Goal: Task Accomplishment & Management: Use online tool/utility

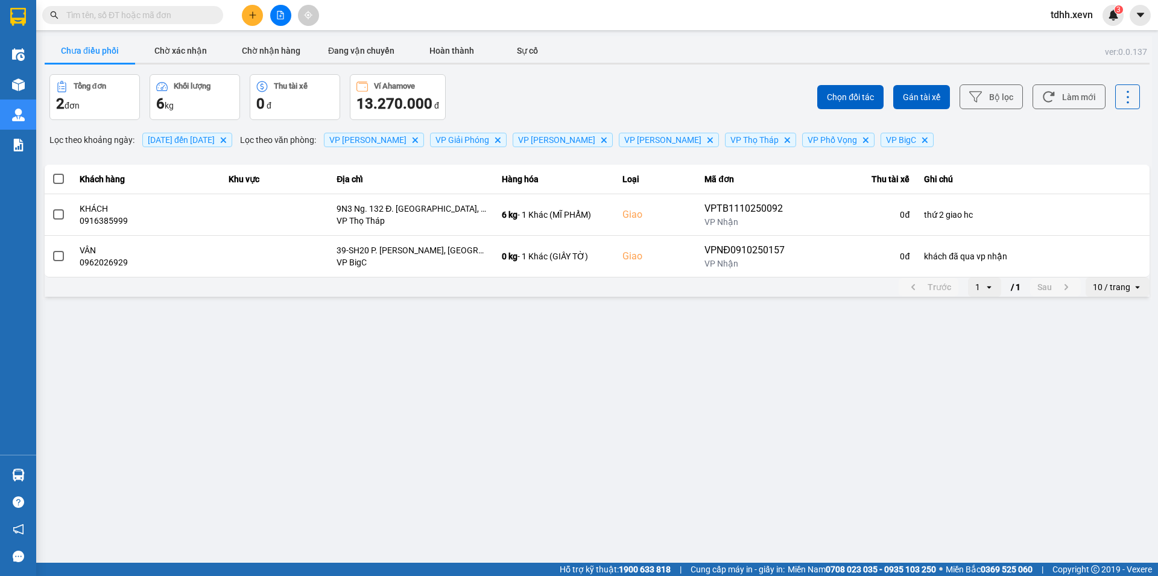
click at [101, 12] on input "text" at bounding box center [137, 14] width 142 height 13
paste input "0867942599"
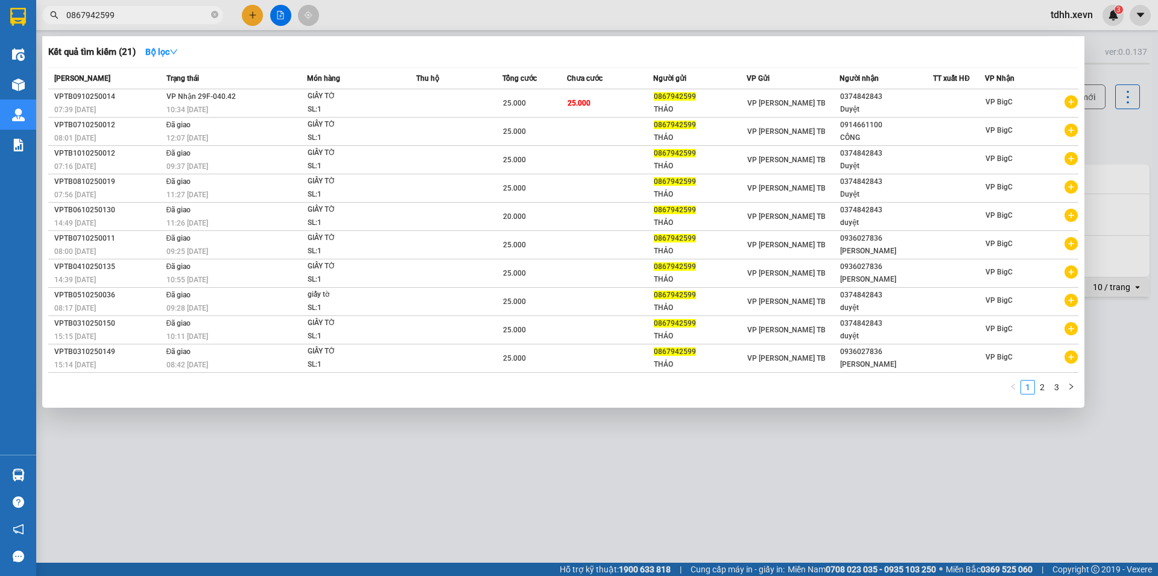
drag, startPoint x: 110, startPoint y: 14, endPoint x: 51, endPoint y: 28, distance: 60.7
click at [51, 26] on div "Kết quả tìm kiếm ( 21 ) Bộ lọc Mã ĐH Trạng thái Món hàng Thu hộ Tổng cước Chưa …" at bounding box center [117, 15] width 235 height 21
paste input "962470145"
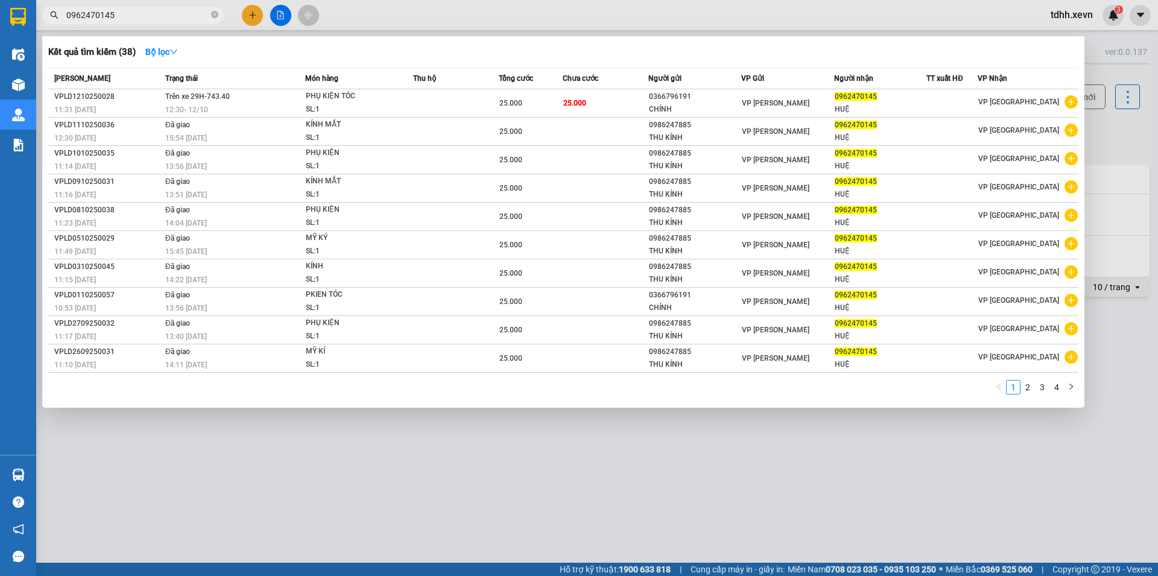
drag, startPoint x: 118, startPoint y: 14, endPoint x: 48, endPoint y: 24, distance: 70.7
click at [48, 24] on div "Kết quả tìm kiếm ( 38 ) Bộ lọc Mã ĐH Trạng thái Món hàng Thu hộ Tổng cước Chưa …" at bounding box center [117, 15] width 235 height 21
paste input "8367703131"
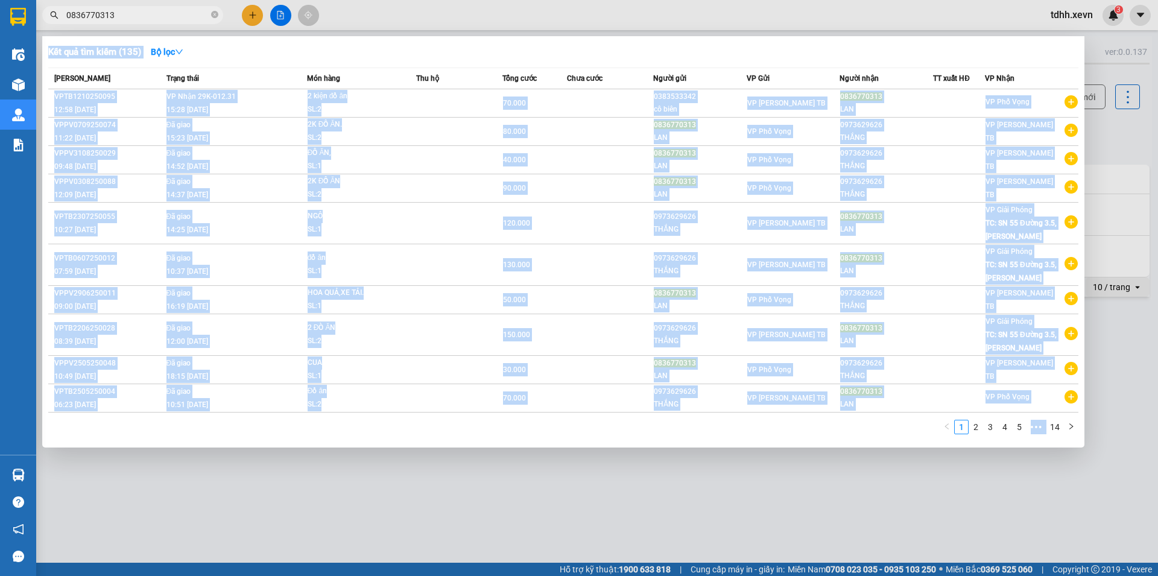
drag, startPoint x: 131, startPoint y: 25, endPoint x: 120, endPoint y: 13, distance: 16.7
click at [120, 13] on div "Kết quả tìm kiếm ( 135 ) Bộ lọc Mã ĐH Trạng thái Món hàng Thu hộ Tổng cước Chưa…" at bounding box center [117, 15] width 235 height 21
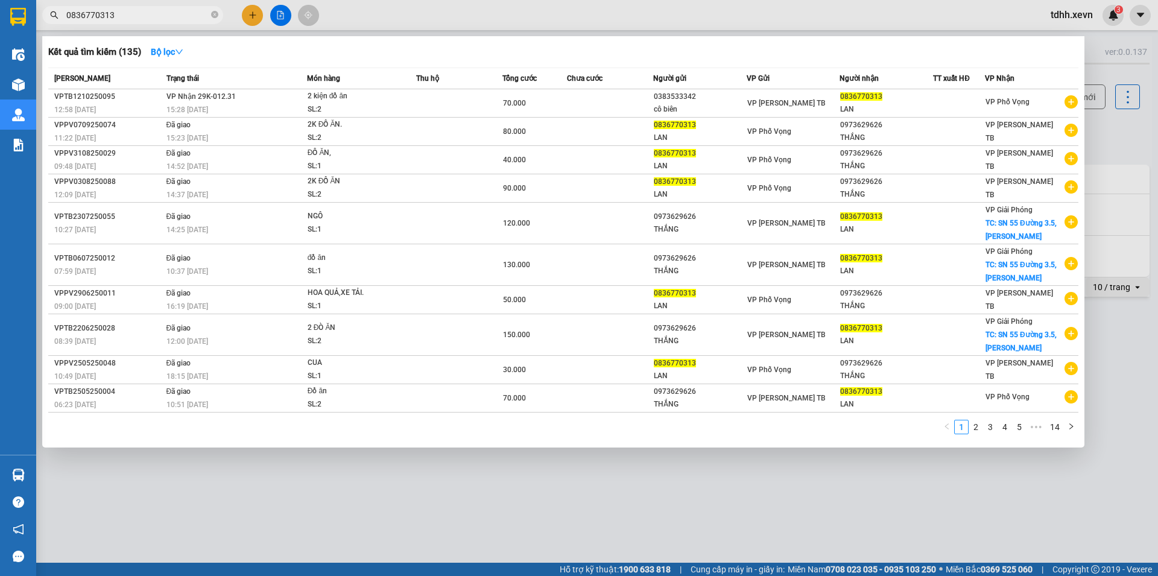
click at [119, 12] on input "0836770313" at bounding box center [137, 14] width 142 height 13
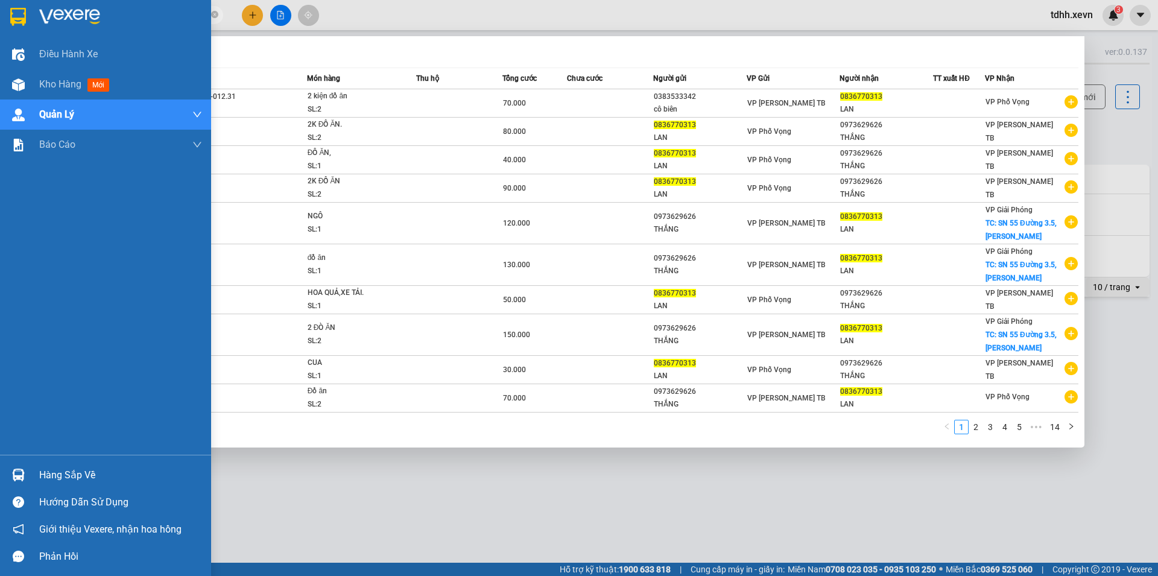
drag, startPoint x: 118, startPoint y: 11, endPoint x: 36, endPoint y: 15, distance: 82.7
click at [36, 15] on section "Kết quả tìm kiếm ( 135 ) Bộ lọc Mã ĐH Trạng thái Món hàng Thu hộ Tổng cước Chưa…" at bounding box center [579, 288] width 1158 height 576
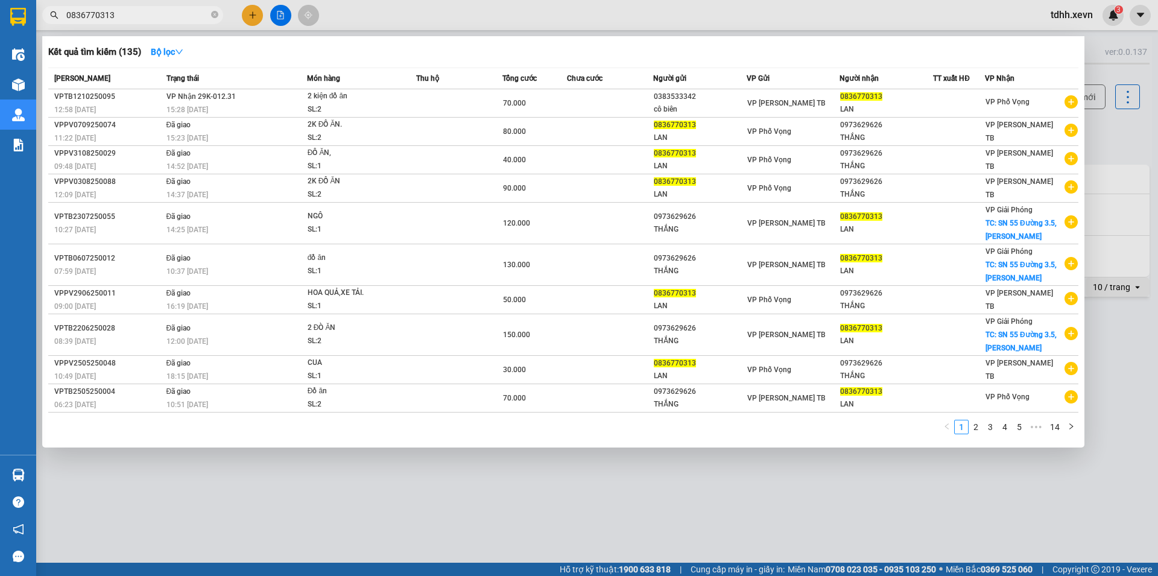
paste input "56766311"
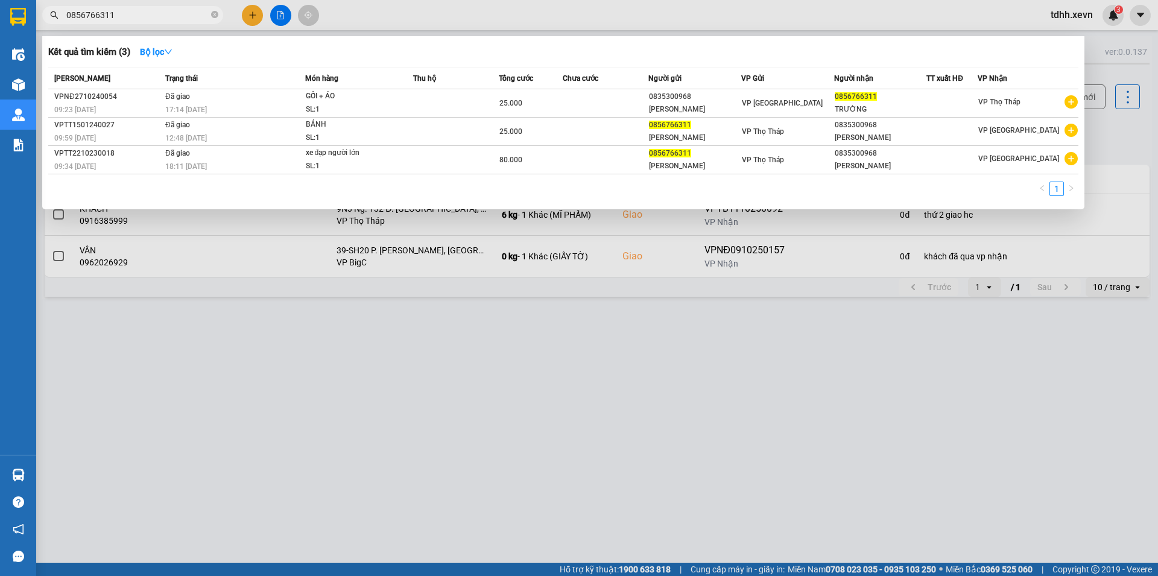
drag, startPoint x: 63, startPoint y: 15, endPoint x: 43, endPoint y: 22, distance: 21.0
click at [46, 19] on span "0856766311" at bounding box center [132, 15] width 181 height 18
click at [111, 19] on input "0856766311" at bounding box center [137, 14] width 142 height 13
paste input "979527822"
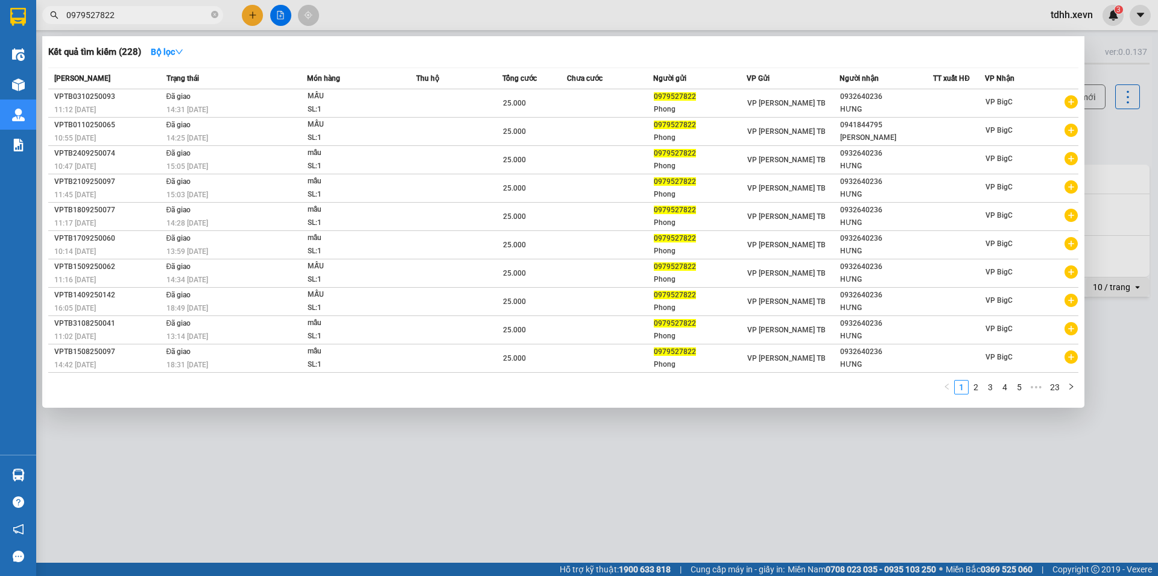
drag, startPoint x: 125, startPoint y: 14, endPoint x: 197, endPoint y: 3, distance: 72.6
click at [46, 26] on div "Kết quả tìm kiếm ( 228 ) Bộ lọc Mã ĐH Trạng thái Món hàng Thu hộ Tổng cước Chưa…" at bounding box center [117, 15] width 235 height 21
paste input "88557833"
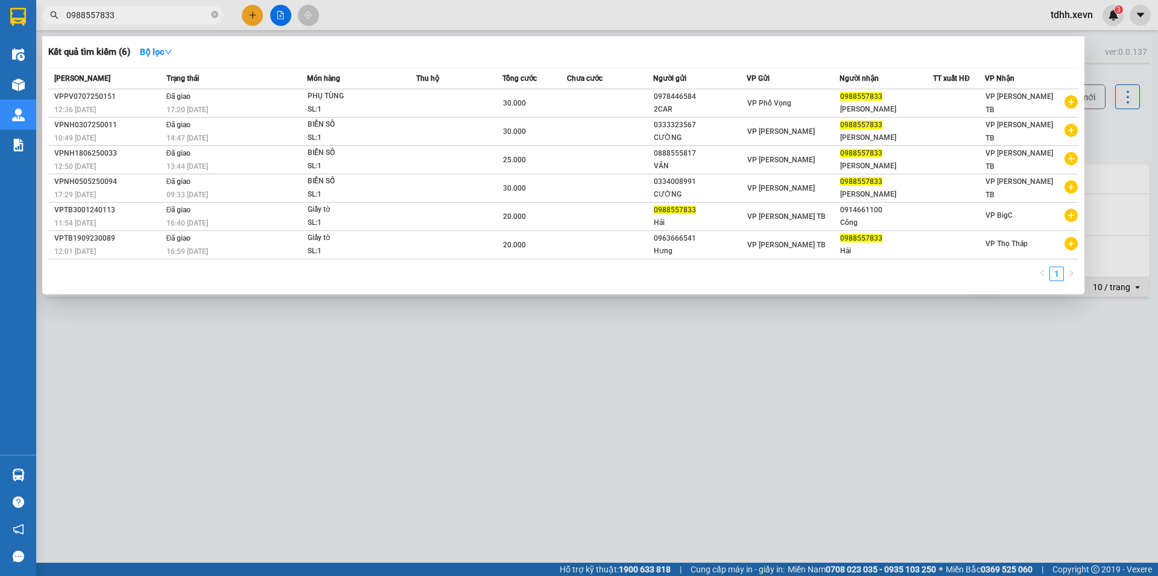
drag, startPoint x: 125, startPoint y: 17, endPoint x: 48, endPoint y: 39, distance: 79.4
click at [48, 26] on div "Kết quả tìm kiếm ( 6 ) Bộ lọc Mã ĐH Trạng thái Món hàng Thu hộ Tổng cước Chưa c…" at bounding box center [117, 15] width 235 height 21
paste input "369987627"
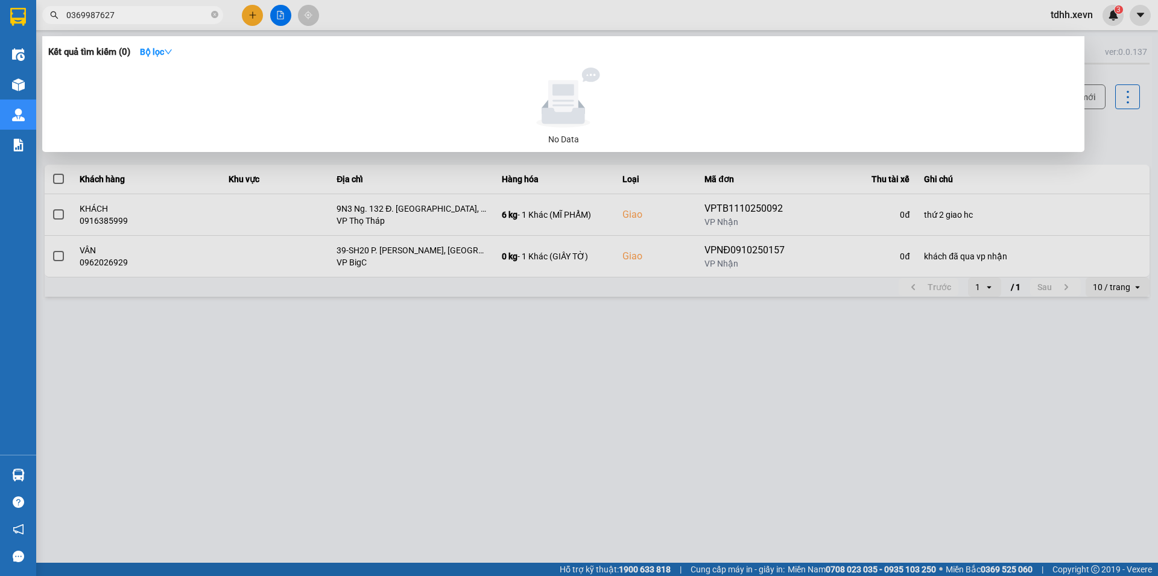
drag, startPoint x: 121, startPoint y: 15, endPoint x: 43, endPoint y: 40, distance: 81.0
click at [43, 26] on div "Kết quả tìm kiếm ( 0 ) Bộ lọc No Data 0369987627" at bounding box center [117, 15] width 235 height 21
paste input "965647650"
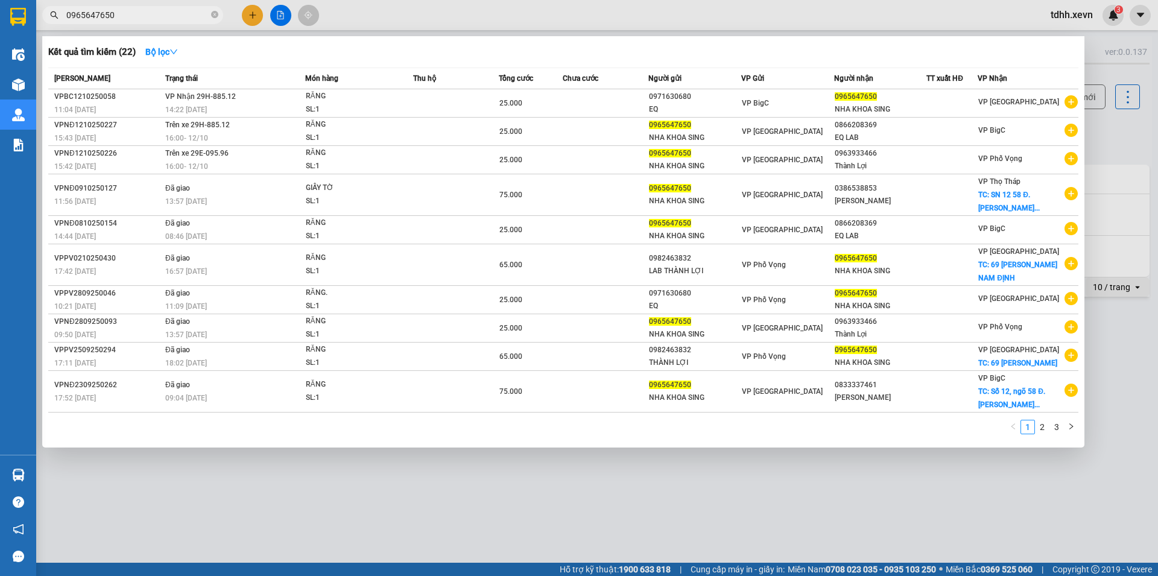
drag, startPoint x: 117, startPoint y: 12, endPoint x: 56, endPoint y: 31, distance: 63.9
click at [56, 26] on div "Kết quả tìm kiếm ( 22 ) Bộ lọc Mã ĐH Trạng thái Món hàng Thu hộ Tổng cước Chưa …" at bounding box center [117, 15] width 235 height 21
paste input "4441992"
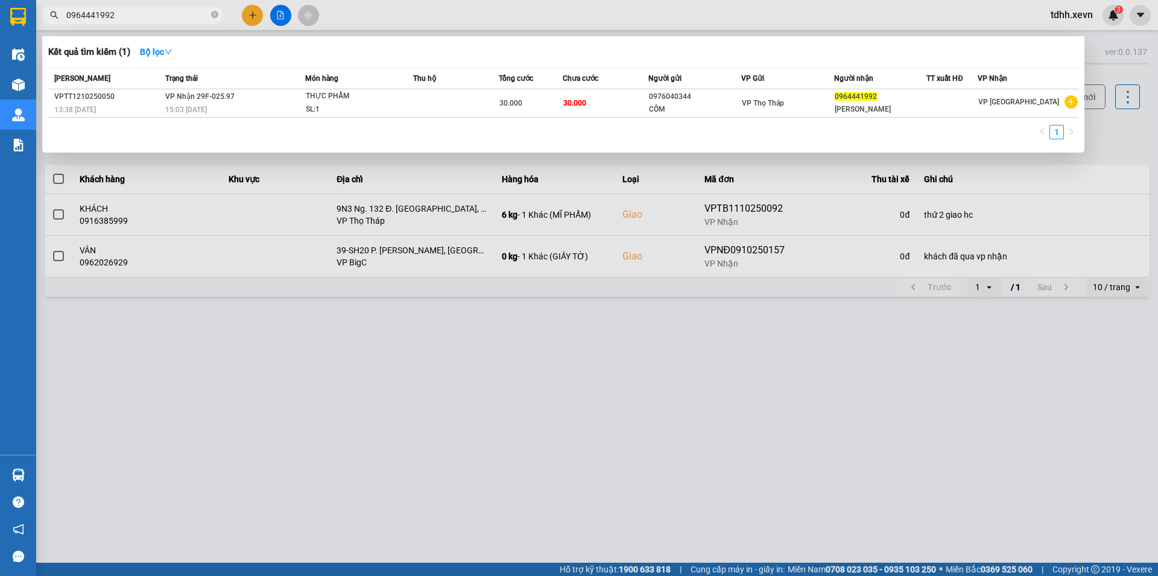
drag, startPoint x: 122, startPoint y: 11, endPoint x: 44, endPoint y: 25, distance: 78.9
click at [44, 25] on div "Kết quả tìm kiếm ( 1 ) Bộ lọc Mã ĐH Trạng thái Món hàng Thu hộ Tổng cước Chưa c…" at bounding box center [117, 15] width 235 height 21
paste input "17890566"
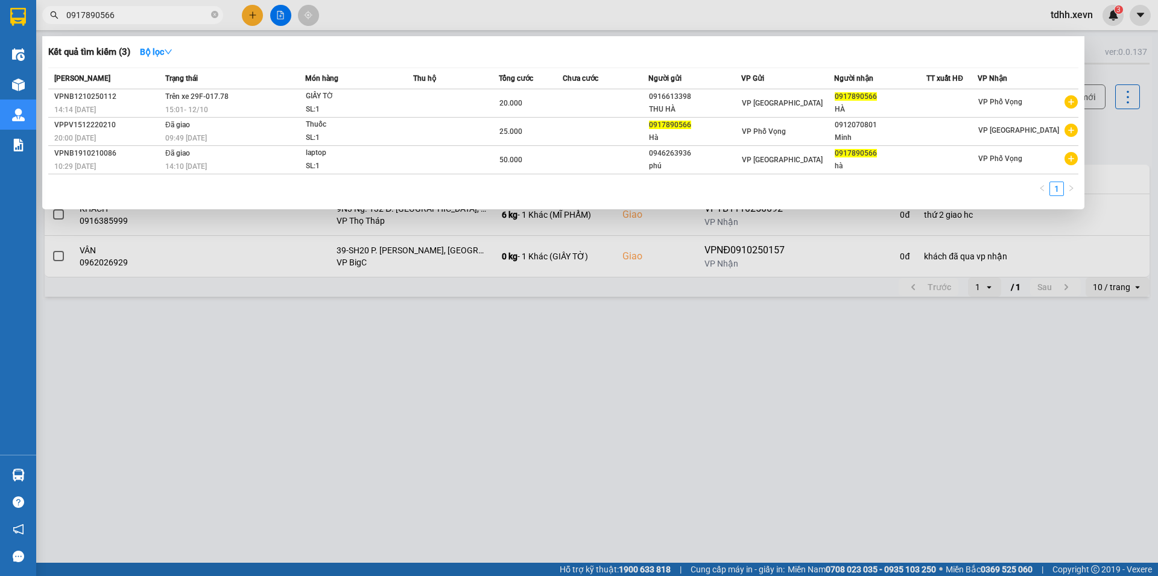
drag, startPoint x: 115, startPoint y: 14, endPoint x: 39, endPoint y: 36, distance: 78.4
click at [40, 26] on div "Kết quả tìm kiếm ( 3 ) Bộ lọc Mã ĐH Trạng thái Món hàng Thu hộ Tổng cước Chưa c…" at bounding box center [117, 15] width 235 height 21
paste input "78681685"
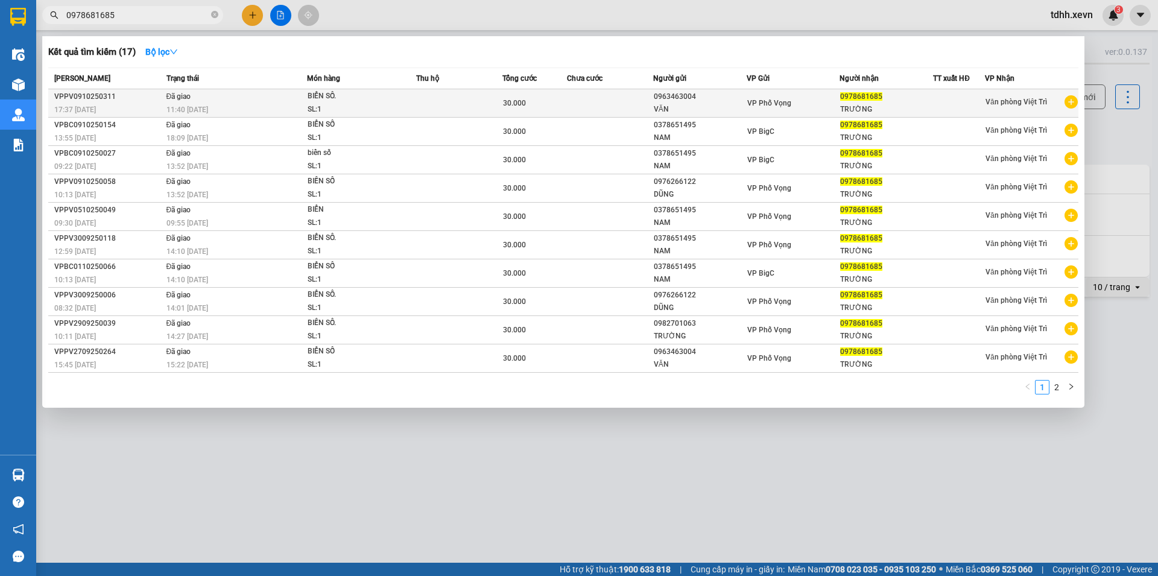
type input "0978681685"
click at [701, 113] on div "VĂN" at bounding box center [700, 109] width 92 height 13
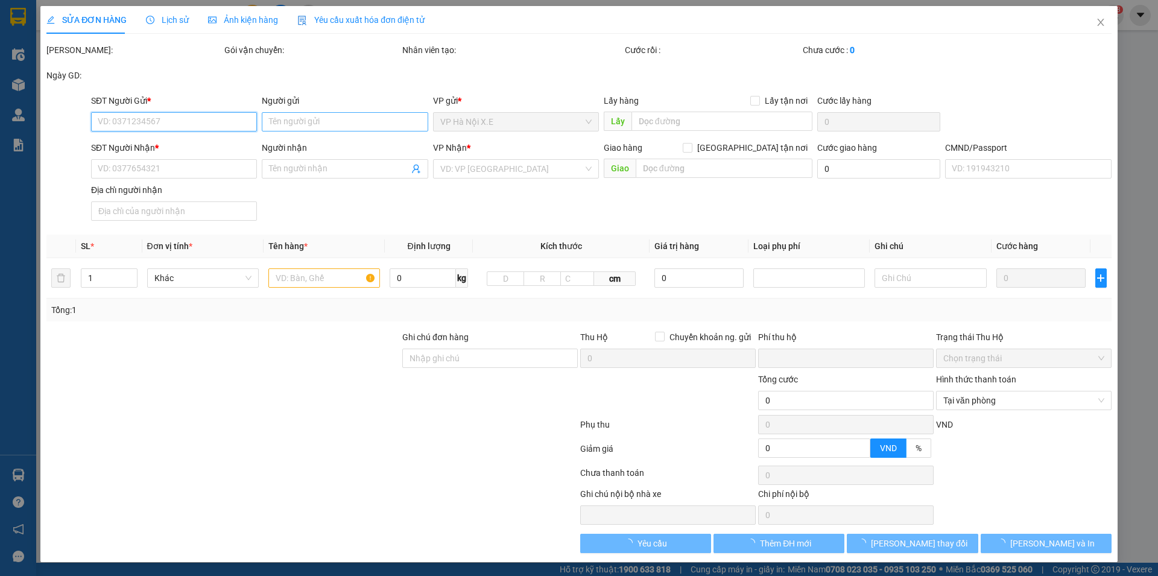
type input "0963463004"
type input "VĂN"
type input "0978681685"
type input "TRƯỜNG"
type input "SHIP SON"
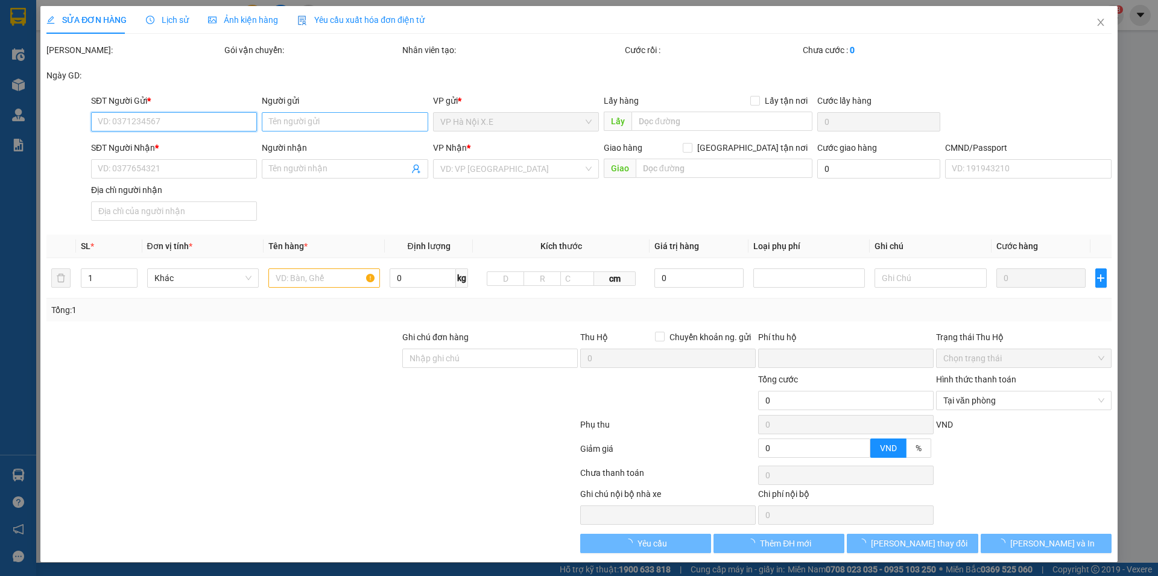
type input "0"
type input "30.000"
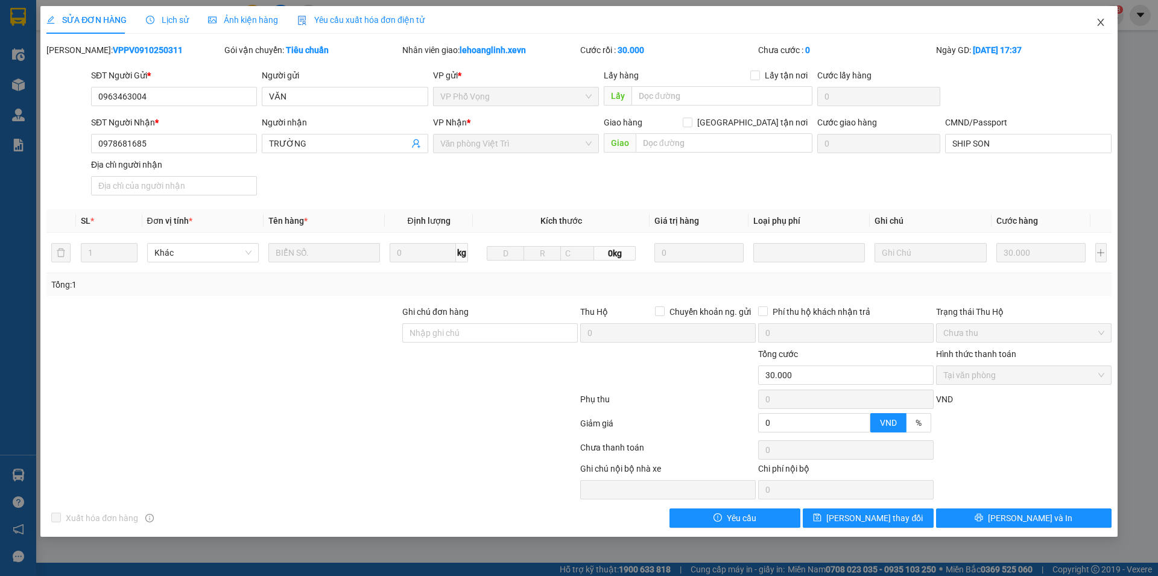
click at [1098, 24] on icon "close" at bounding box center [1101, 22] width 10 height 10
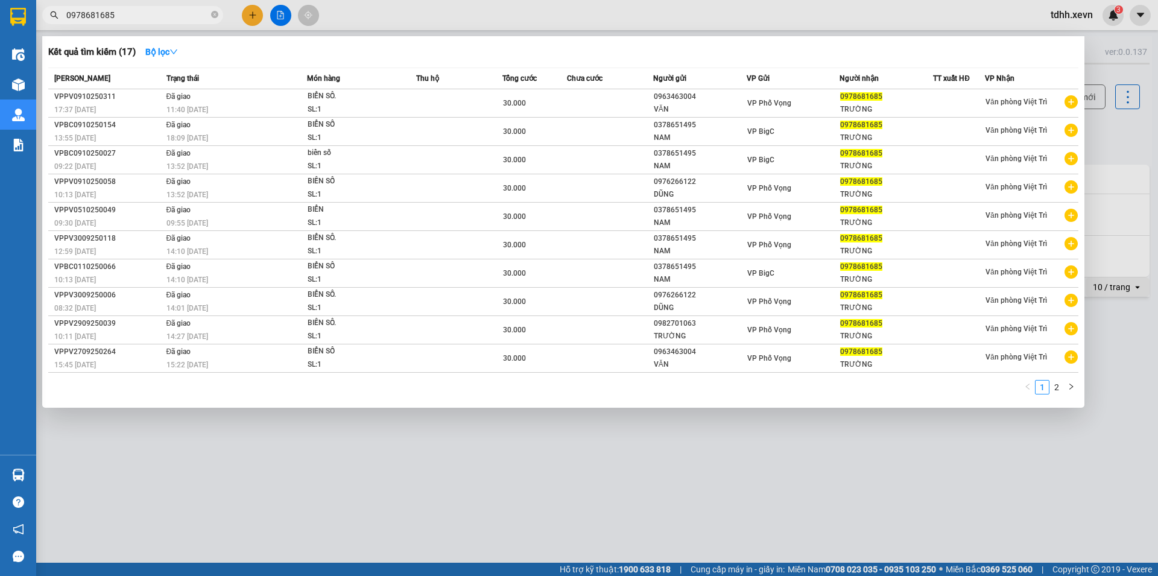
drag, startPoint x: 114, startPoint y: 16, endPoint x: 29, endPoint y: 28, distance: 85.9
click at [29, 28] on section "Kết quả tìm kiếm ( 17 ) Bộ lọc Mã ĐH Trạng thái Món hàng Thu hộ Tổng cước Chưa …" at bounding box center [579, 288] width 1158 height 576
paste input "86110326"
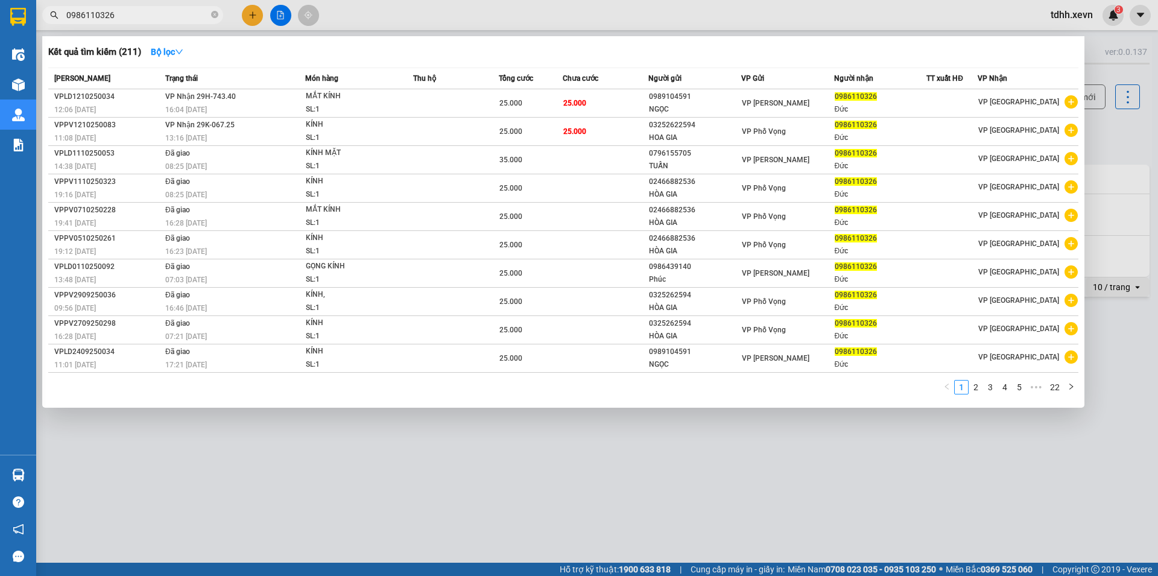
drag, startPoint x: 130, startPoint y: 16, endPoint x: 53, endPoint y: 35, distance: 79.0
click at [53, 26] on div "Kết quả tìm kiếm ( 211 ) Bộ lọc Mã ĐH Trạng thái Món hàng Thu hộ Tổng cước Chưa…" at bounding box center [117, 15] width 235 height 21
paste input "22835678"
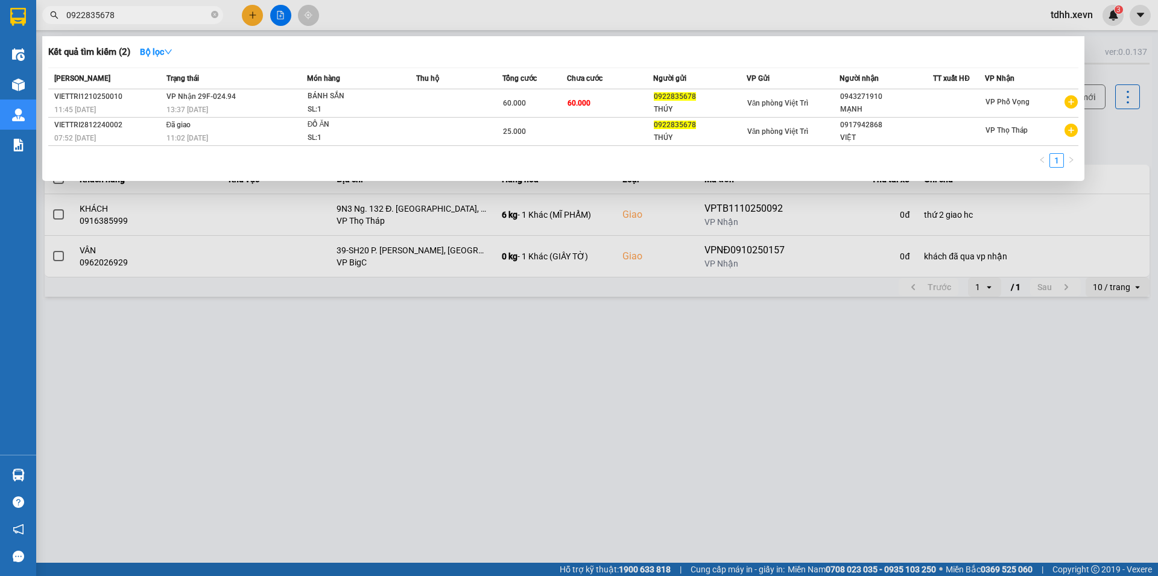
drag, startPoint x: 92, startPoint y: 20, endPoint x: 57, endPoint y: 31, distance: 37.4
click at [57, 26] on div "Kết quả tìm kiếm ( 2 ) Bộ lọc Mã ĐH Trạng thái Món hàng Thu hộ Tổng cước Chưa c…" at bounding box center [117, 15] width 235 height 21
paste input "837012000"
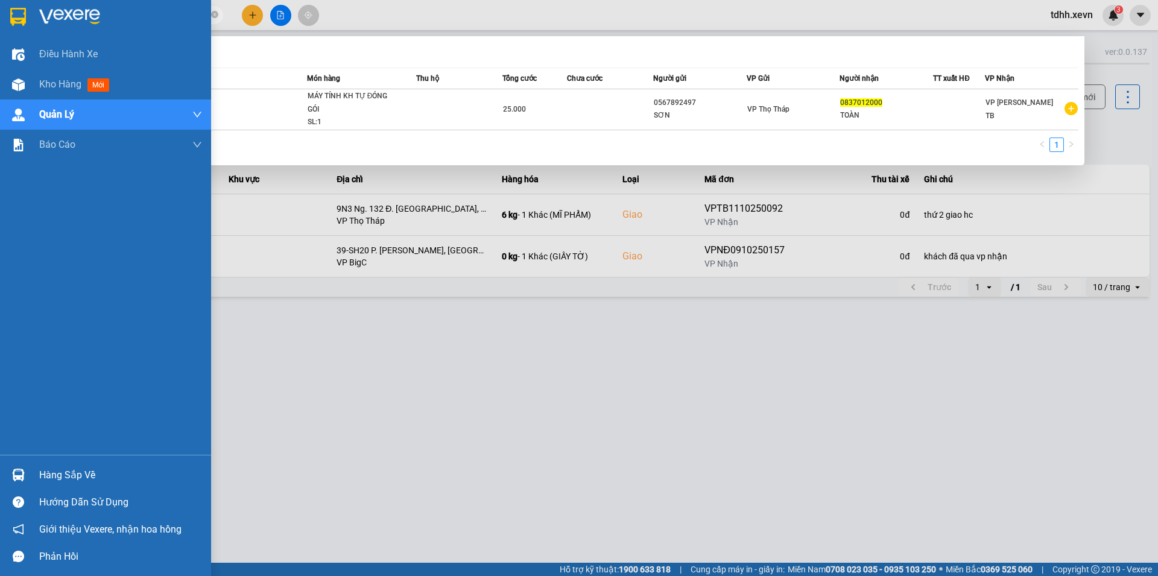
drag, startPoint x: 116, startPoint y: 11, endPoint x: 13, endPoint y: 25, distance: 103.4
click at [13, 25] on section "Kết quả tìm kiếm ( 1 ) Bộ lọc Mã ĐH Trạng thái Món hàng Thu hộ Tổng cước Chưa c…" at bounding box center [579, 288] width 1158 height 576
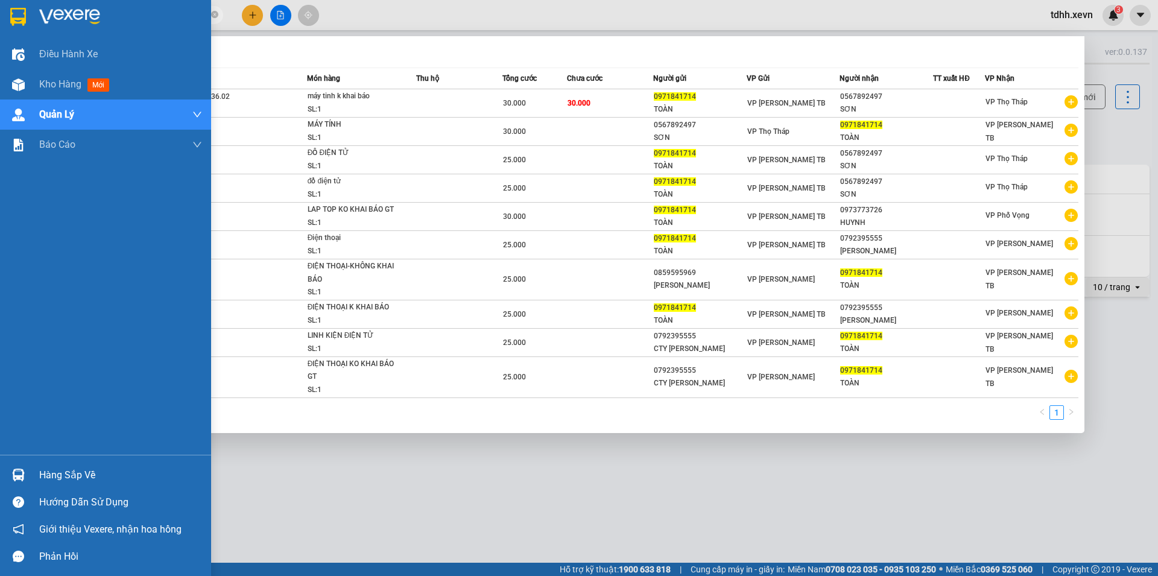
drag, startPoint x: 0, startPoint y: 20, endPoint x: 33, endPoint y: 1, distance: 38.4
click at [7, 15] on section "Kết quả tìm kiếm ( 10 ) Bộ lọc Mã ĐH Trạng thái Món hàng Thu hộ Tổng cước Chưa …" at bounding box center [579, 288] width 1158 height 576
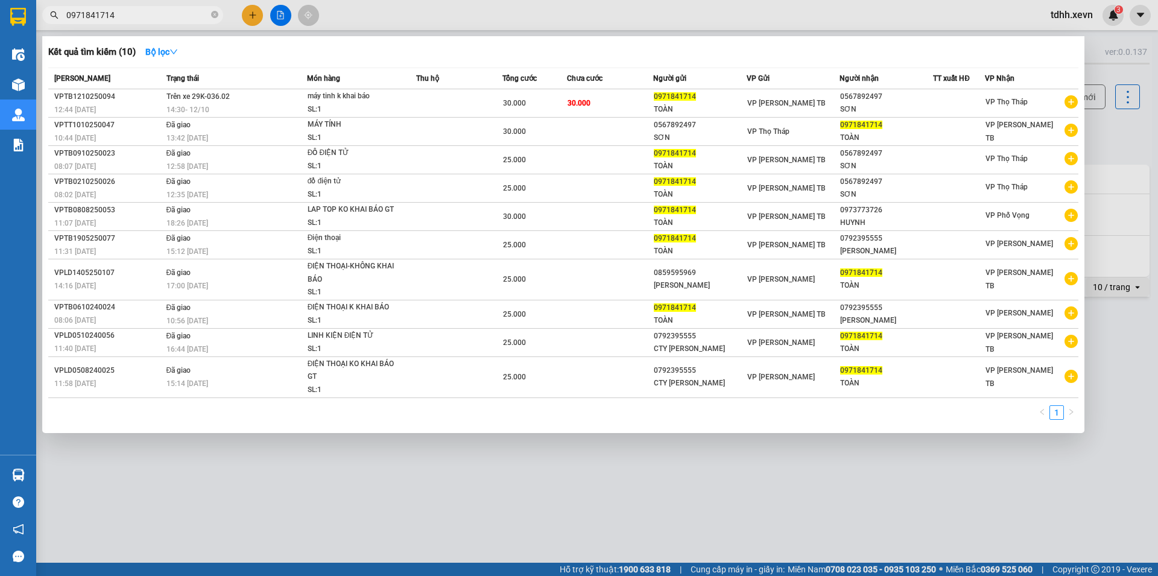
click at [95, 16] on input "0971841714" at bounding box center [137, 14] width 142 height 13
paste input "16841999"
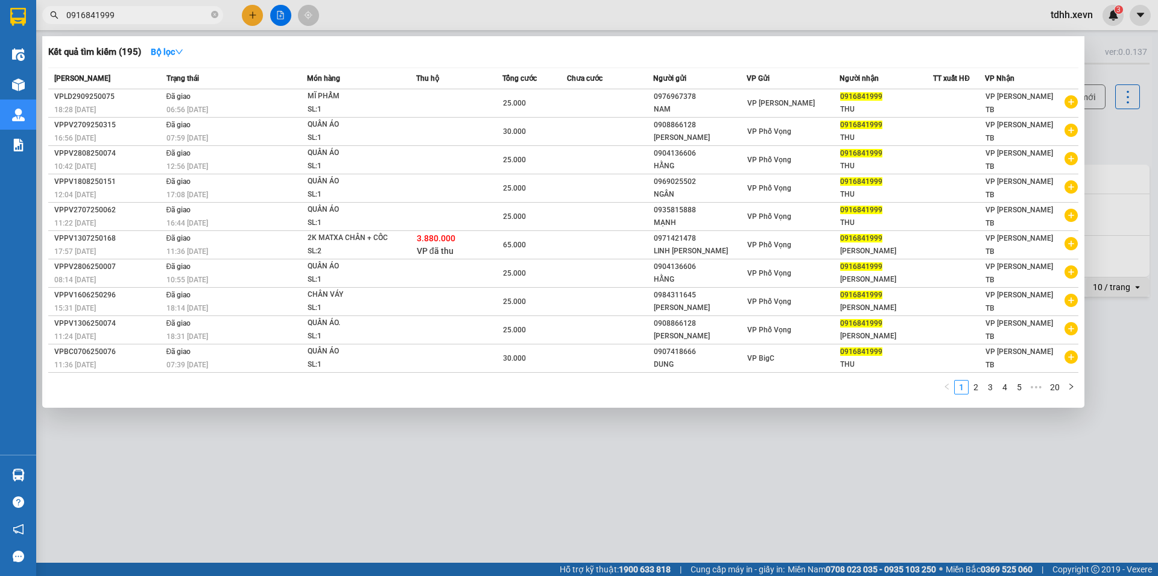
drag, startPoint x: 111, startPoint y: 17, endPoint x: 53, endPoint y: 42, distance: 62.9
click at [53, 26] on div "Kết quả tìm kiếm ( 195 ) Bộ lọc Mã ĐH Trạng thái Món hàng Thu hộ Tổng cước Chưa…" at bounding box center [117, 15] width 235 height 21
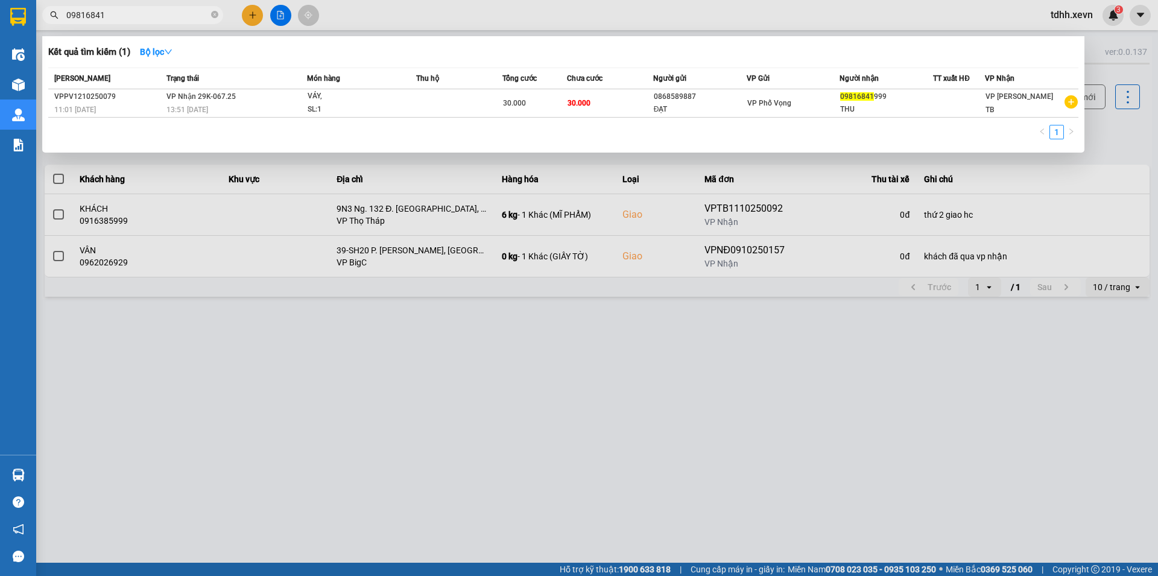
drag, startPoint x: 131, startPoint y: 18, endPoint x: 43, endPoint y: 28, distance: 88.0
click at [43, 26] on div "Kết quả tìm kiếm ( 1 ) Bộ lọc Mã ĐH Trạng thái Món hàng Thu hộ Tổng cước Chưa c…" at bounding box center [117, 15] width 235 height 21
click at [94, 15] on input "09816841" at bounding box center [137, 14] width 142 height 13
paste input "66277799"
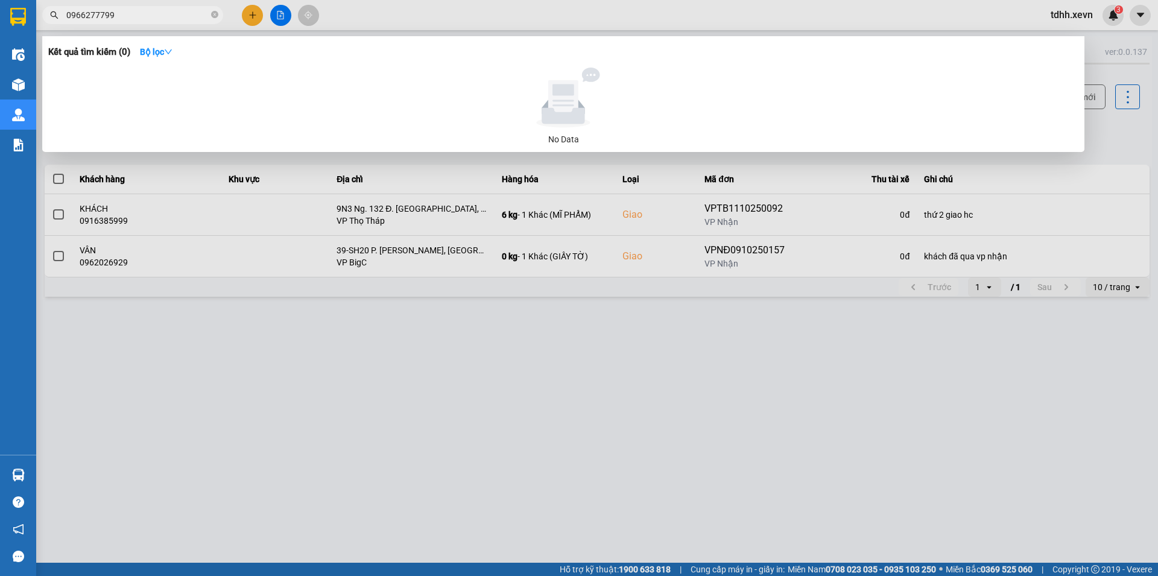
drag, startPoint x: 113, startPoint y: 20, endPoint x: 47, endPoint y: 40, distance: 69.4
click at [47, 26] on div "Kết quả tìm kiếm ( 0 ) Bộ lọc No Data 0966277799" at bounding box center [117, 15] width 235 height 21
paste input "15957355"
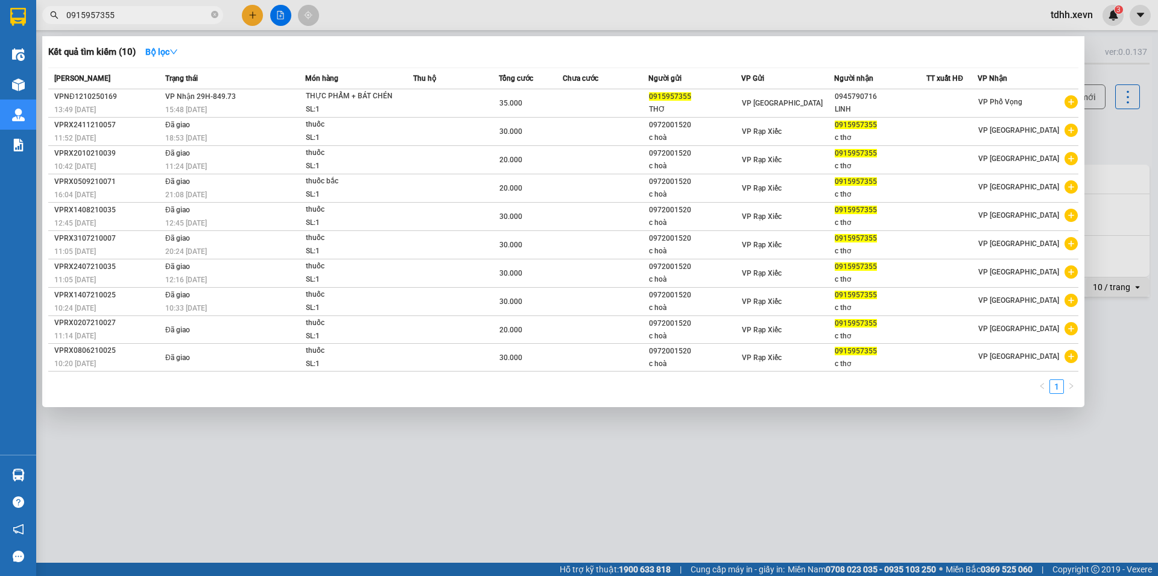
drag, startPoint x: 121, startPoint y: 20, endPoint x: 46, endPoint y: 38, distance: 76.2
click at [46, 26] on div "Kết quả tìm kiếm ( 10 ) Bộ lọc Mã ĐH Trạng thái Món hàng Thu hộ Tổng cước Chưa …" at bounding box center [117, 15] width 235 height 21
paste input "2311652"
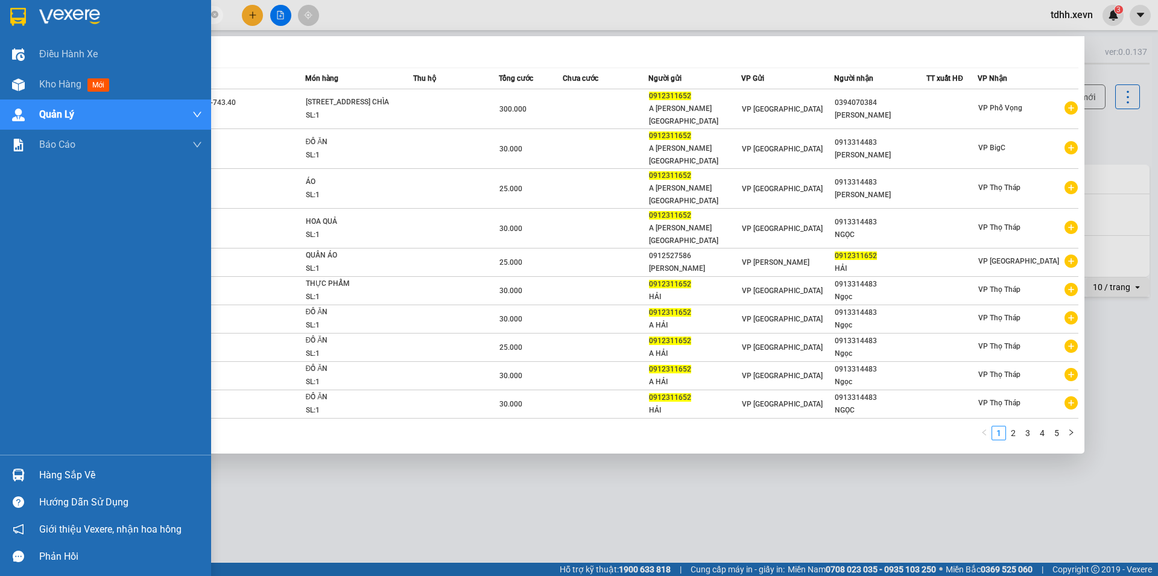
drag, startPoint x: 119, startPoint y: 14, endPoint x: 30, endPoint y: 26, distance: 90.0
click at [30, 26] on section "Kết quả tìm kiếm ( 45 ) Bộ lọc Mã ĐH Trạng thái Món hàng Thu hộ Tổng cước Chưa …" at bounding box center [579, 288] width 1158 height 576
paste input "85555849"
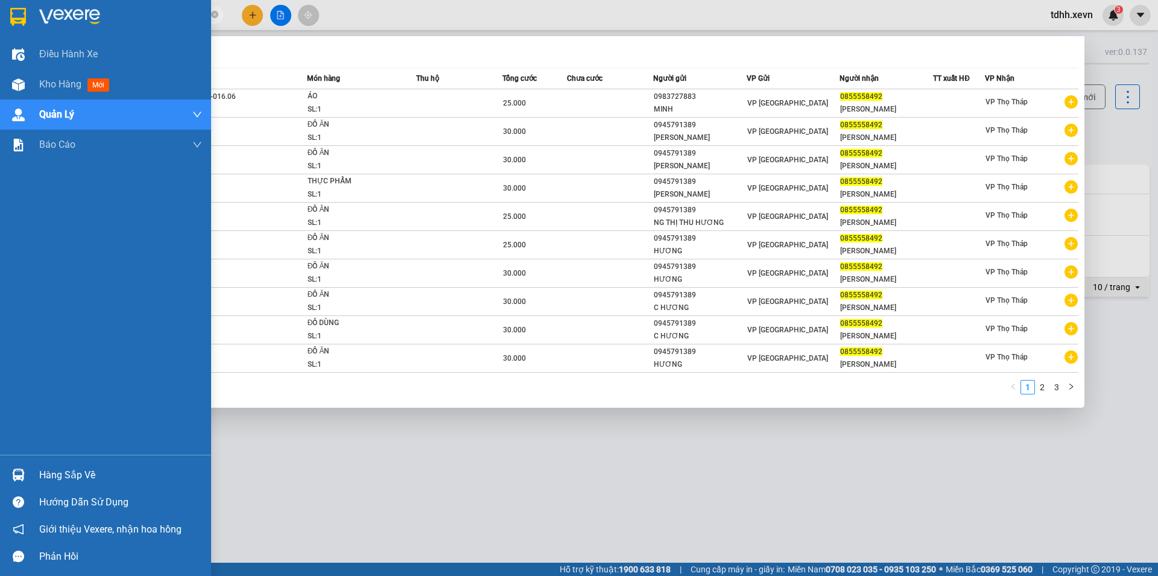
drag, startPoint x: 125, startPoint y: 16, endPoint x: 160, endPoint y: 5, distance: 36.6
click at [133, 6] on section "Kết quả tìm kiếm ( 29 ) Bộ lọc Mã ĐH Trạng thái Món hàng Thu hộ Tổng cước Chưa …" at bounding box center [579, 288] width 1158 height 576
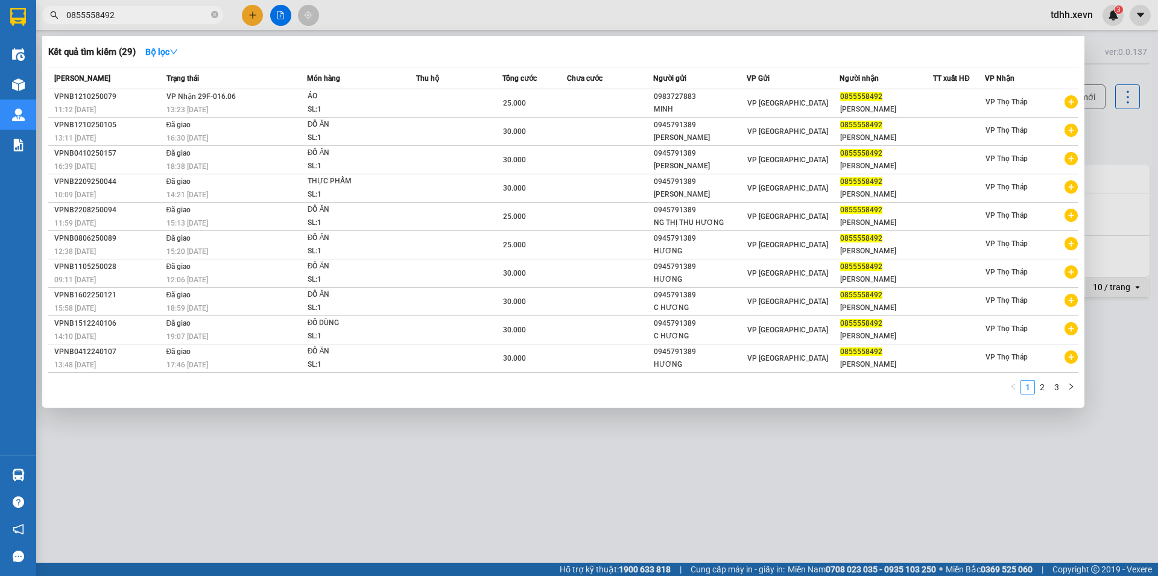
click at [117, 17] on input "0855558492" at bounding box center [137, 14] width 142 height 13
drag, startPoint x: 121, startPoint y: 16, endPoint x: 61, endPoint y: 31, distance: 61.6
click at [61, 26] on div "Kết quả tìm kiếm ( 29 ) Bộ lọc Mã ĐH Trạng thái Món hàng Thu hộ Tổng cước Chưa …" at bounding box center [117, 15] width 235 height 21
paste input "342321325"
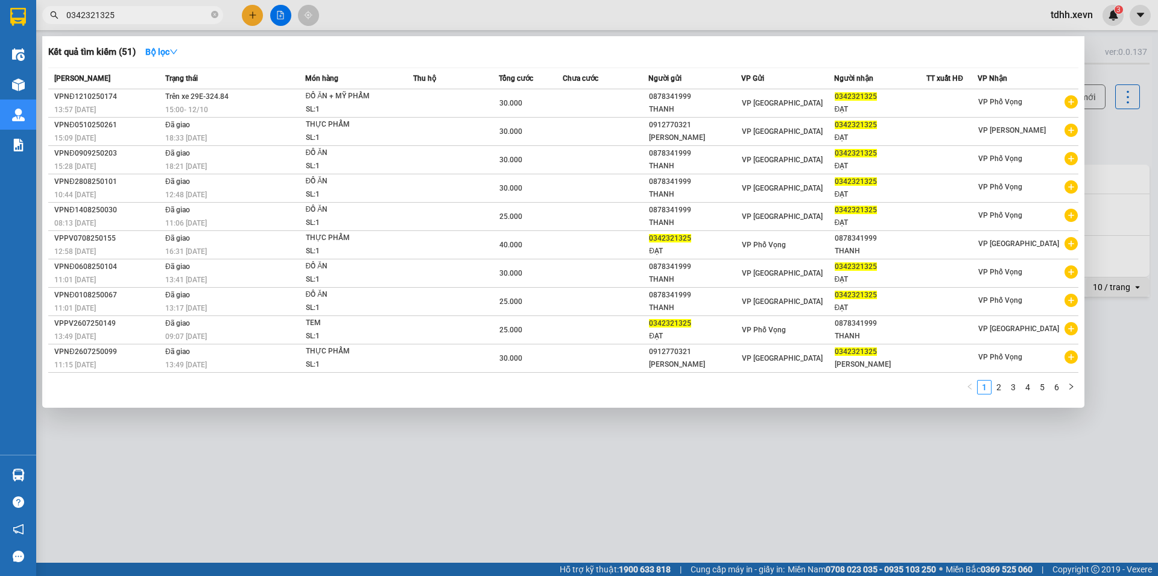
drag, startPoint x: 117, startPoint y: 14, endPoint x: 45, endPoint y: 34, distance: 74.6
click at [45, 26] on div "Kết quả tìm kiếm ( 51 ) Bộ lọc Mã ĐH Trạng thái Món hàng Thu hộ Tổng cước Chưa …" at bounding box center [117, 15] width 235 height 21
paste input "983104154"
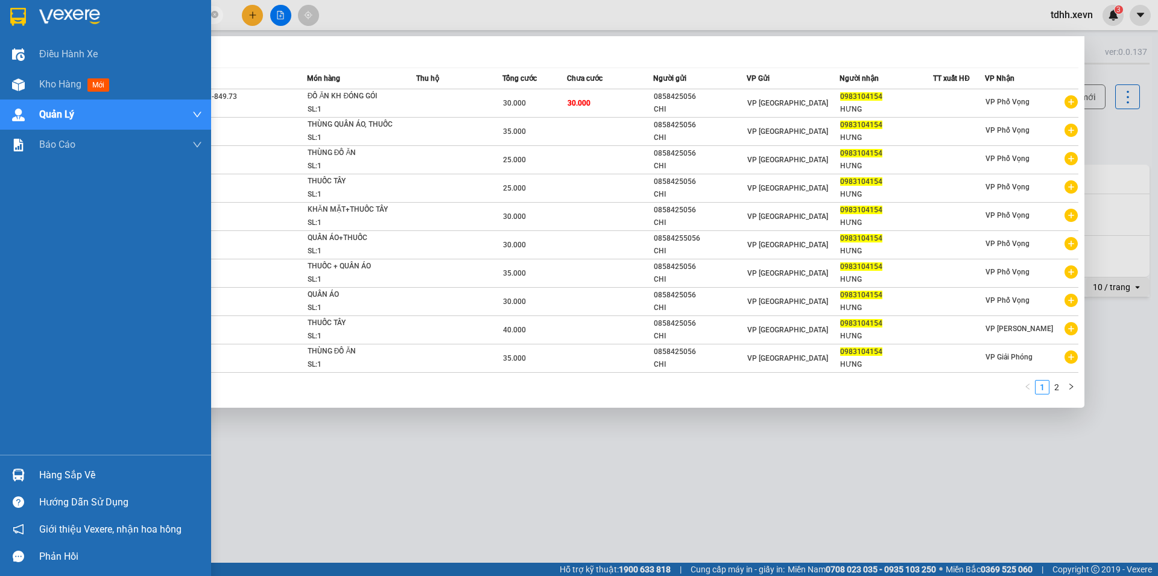
drag, startPoint x: 101, startPoint y: 21, endPoint x: 96, endPoint y: 1, distance: 21.2
click at [15, 47] on section "Kết quả tìm kiếm ( 17 ) Bộ lọc Mã ĐH Trạng thái Món hàng Thu hộ Tổng cước Chưa …" at bounding box center [579, 288] width 1158 height 576
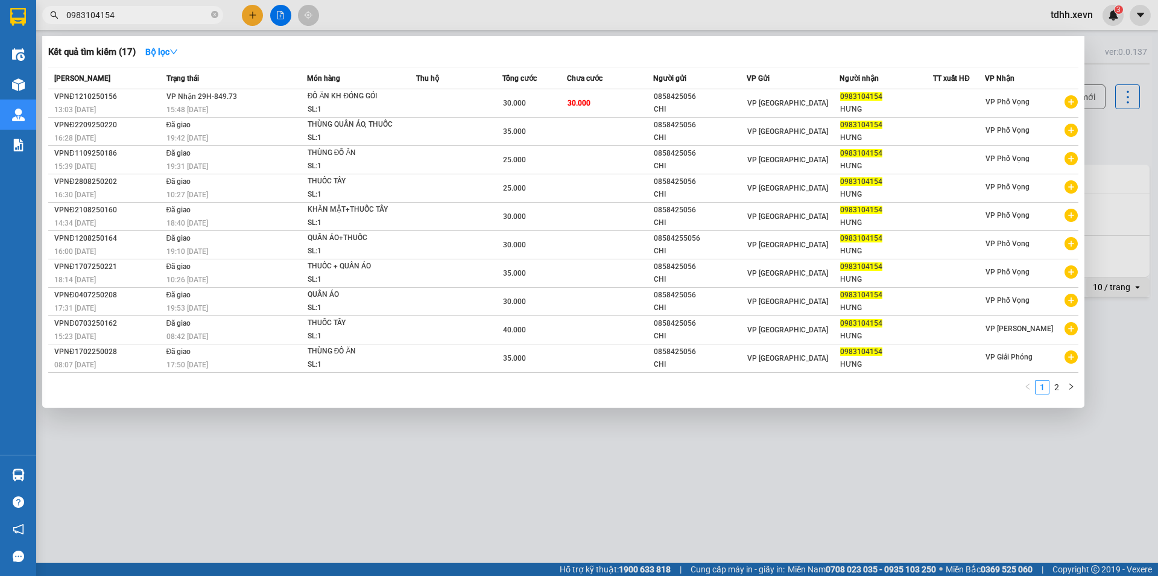
paste input "14779007"
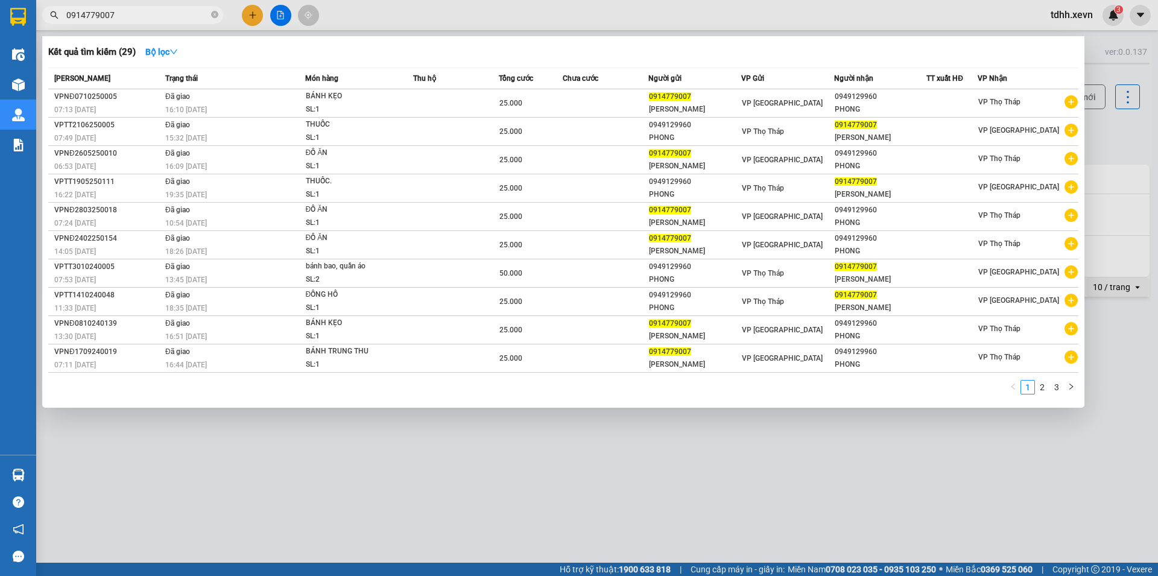
drag, startPoint x: 121, startPoint y: 16, endPoint x: 48, endPoint y: 37, distance: 75.5
click at [48, 26] on div "Kết quả tìm kiếm ( 29 ) Bộ lọc Mã ĐH Trạng thái Món hàng Thu hộ Tổng cước Chưa …" at bounding box center [117, 15] width 235 height 21
paste input "84366299"
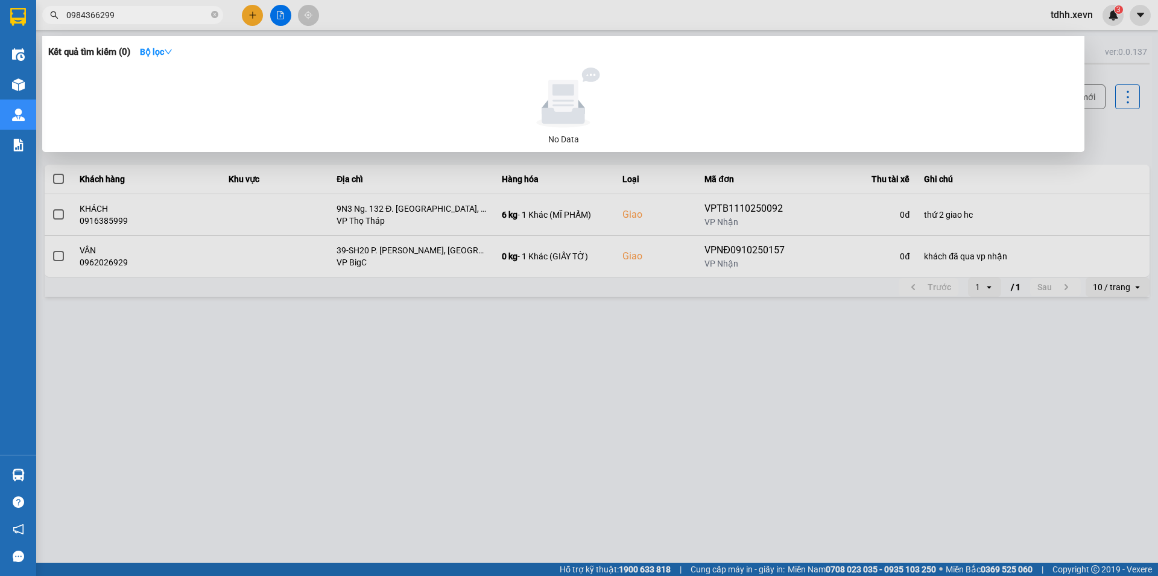
drag, startPoint x: 136, startPoint y: 7, endPoint x: 46, endPoint y: 19, distance: 90.6
click at [46, 19] on span "0984366299" at bounding box center [132, 15] width 181 height 18
click at [55, 14] on icon "search" at bounding box center [55, 15] width 8 height 8
drag, startPoint x: 105, startPoint y: 18, endPoint x: 65, endPoint y: 16, distance: 39.9
click at [40, 26] on div "Kết quả tìm kiếm ( 0 ) Bộ lọc No Data 0984366299" at bounding box center [117, 15] width 235 height 21
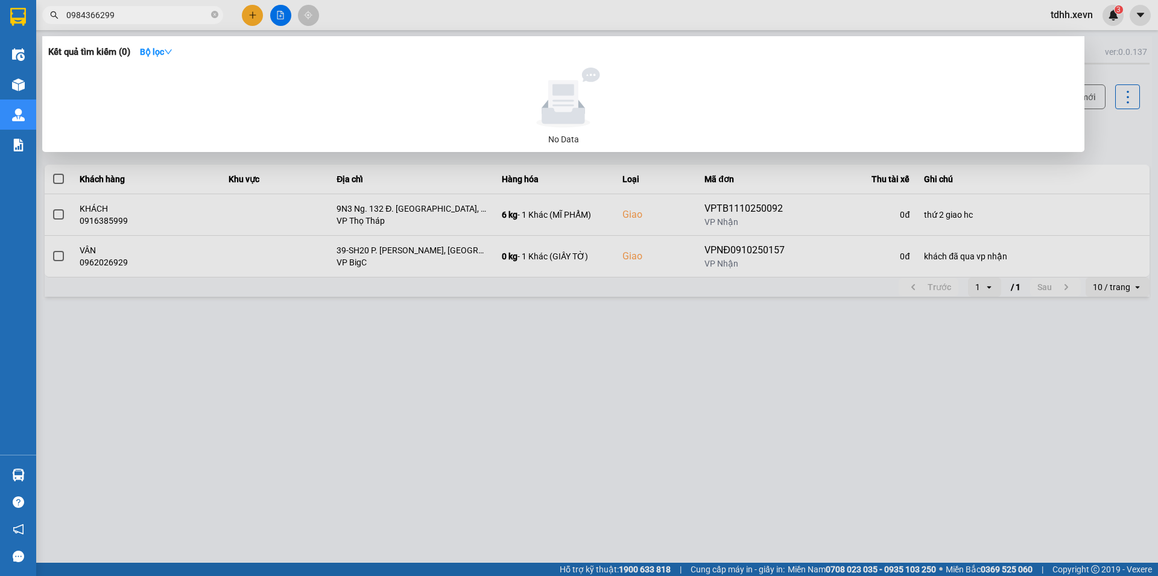
paste input "13300556"
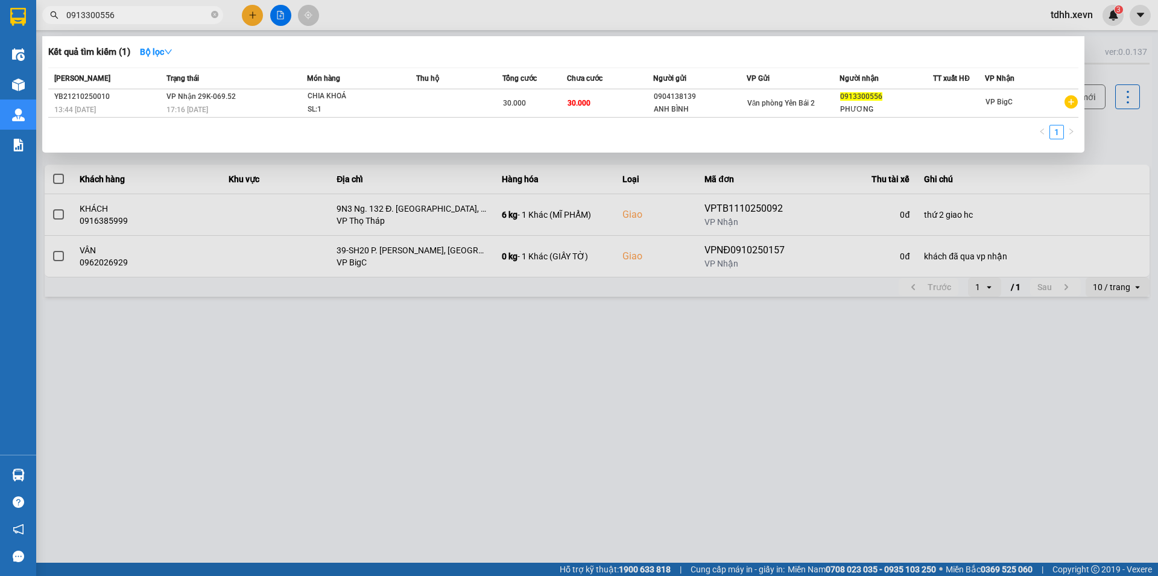
drag, startPoint x: 116, startPoint y: 16, endPoint x: 54, endPoint y: 31, distance: 63.8
click at [54, 26] on div "Kết quả tìm kiếm ( 1 ) Bộ lọc Mã ĐH Trạng thái Món hàng Thu hộ Tổng cước Chưa c…" at bounding box center [117, 15] width 235 height 21
paste input "5404222"
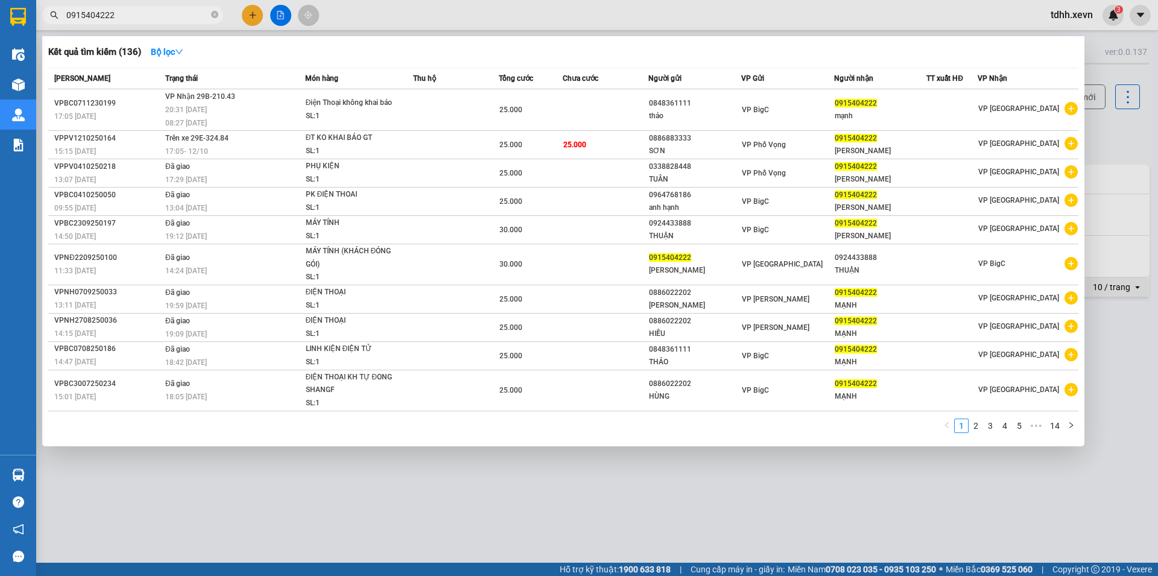
drag, startPoint x: 135, startPoint y: 16, endPoint x: 40, endPoint y: 38, distance: 97.7
click at [40, 26] on div "Kết quả tìm kiếm ( 136 ) Bộ lọc Mã ĐH Trạng thái Món hàng Thu hộ Tổng cước Chưa…" at bounding box center [117, 15] width 235 height 21
paste input "87046788"
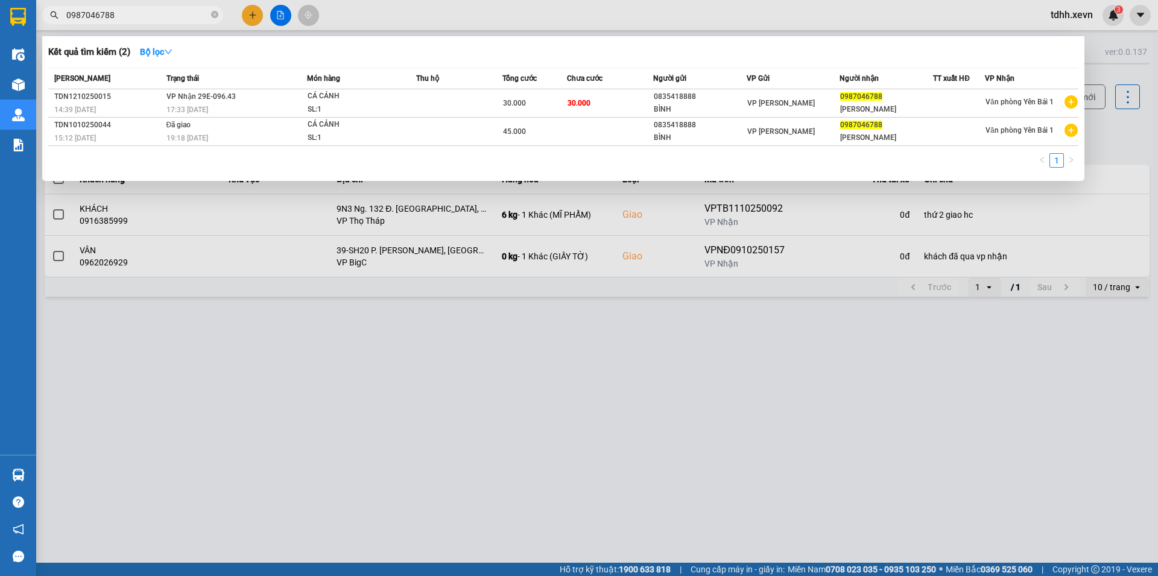
drag, startPoint x: 100, startPoint y: 14, endPoint x: 42, endPoint y: 24, distance: 58.8
click at [42, 24] on div "Kết quả tìm kiếm ( 2 ) Bộ lọc Mã ĐH Trạng thái Món hàng Thu hộ Tổng cước Chưa c…" at bounding box center [117, 15] width 235 height 21
paste input "13356680"
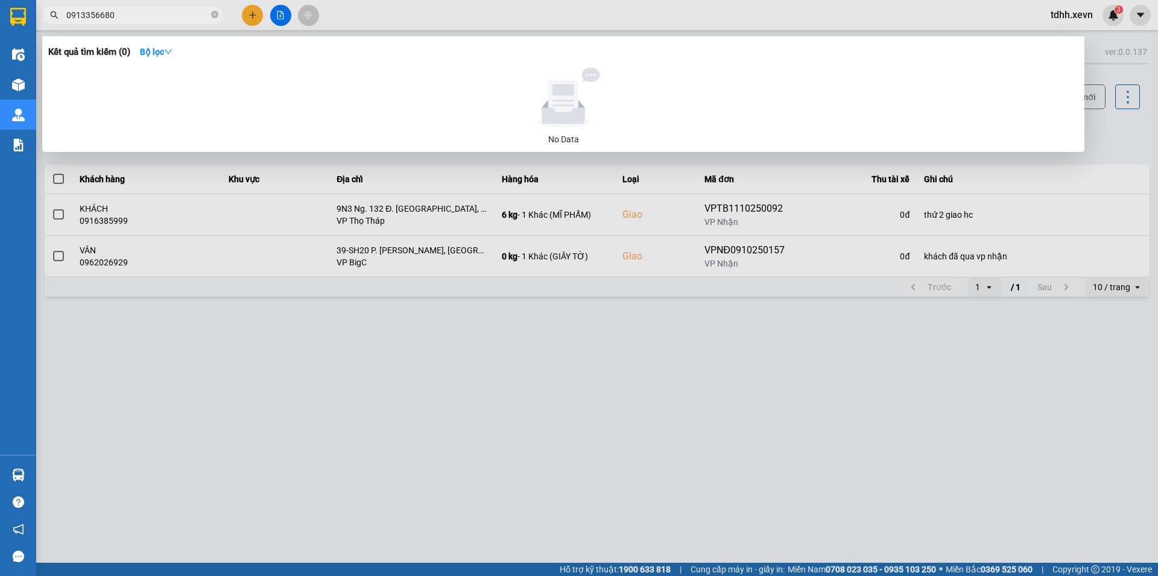
drag, startPoint x: 95, startPoint y: 34, endPoint x: 47, endPoint y: 51, distance: 51.3
click at [47, 26] on div "Kết quả tìm kiếm ( 0 ) Bộ lọc No Data 0913356680" at bounding box center [117, 15] width 235 height 21
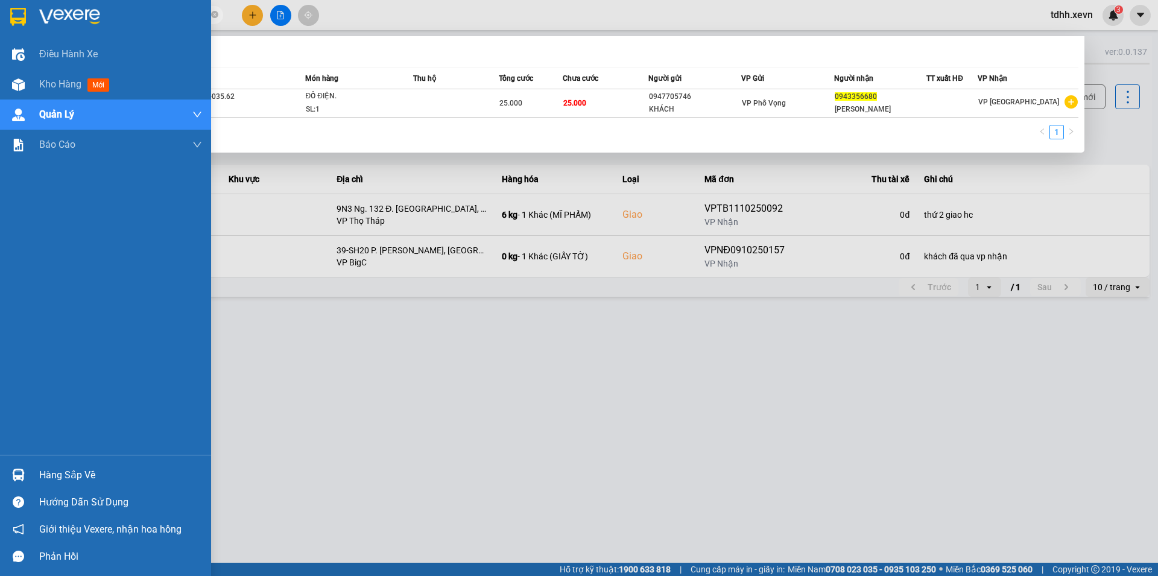
drag, startPoint x: 113, startPoint y: 14, endPoint x: 21, endPoint y: 36, distance: 94.0
click at [21, 36] on section "Kết quả tìm kiếm ( 1 ) Bộ lọc Mã ĐH Trạng thái Món hàng Thu hộ Tổng cước Chưa c…" at bounding box center [579, 288] width 1158 height 576
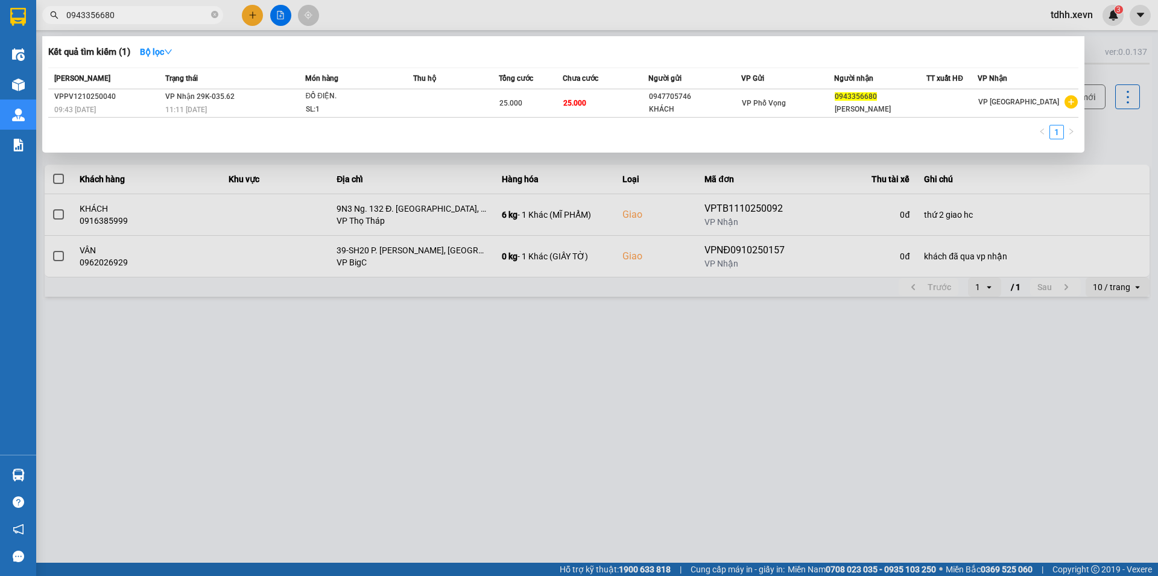
paste input "13300556"
drag, startPoint x: 68, startPoint y: 27, endPoint x: 43, endPoint y: 30, distance: 25.5
click at [43, 26] on div "Kết quả tìm kiếm ( 1 ) Bộ lọc Mã ĐH Trạng thái Món hàng Thu hộ Tổng cước Chưa c…" at bounding box center [117, 15] width 235 height 21
paste input "778370018"
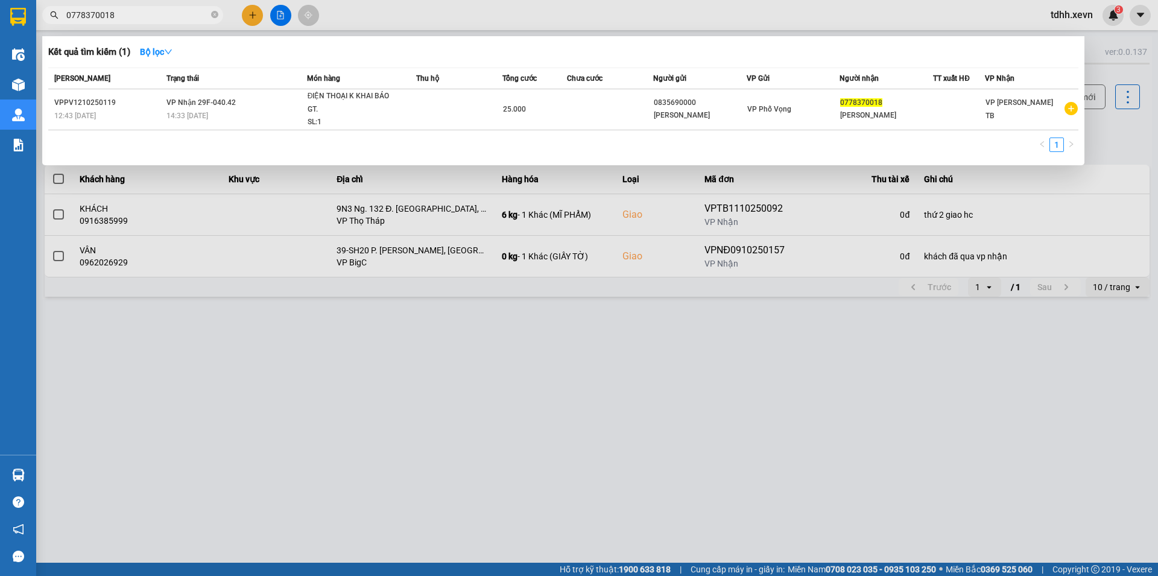
drag, startPoint x: 114, startPoint y: 13, endPoint x: 43, endPoint y: 27, distance: 72.0
click at [43, 26] on div "Kết quả tìm kiếm ( 1 ) Bộ lọc Mã ĐH Trạng thái Món hàng Thu hộ Tổng cước Chưa c…" at bounding box center [117, 15] width 235 height 21
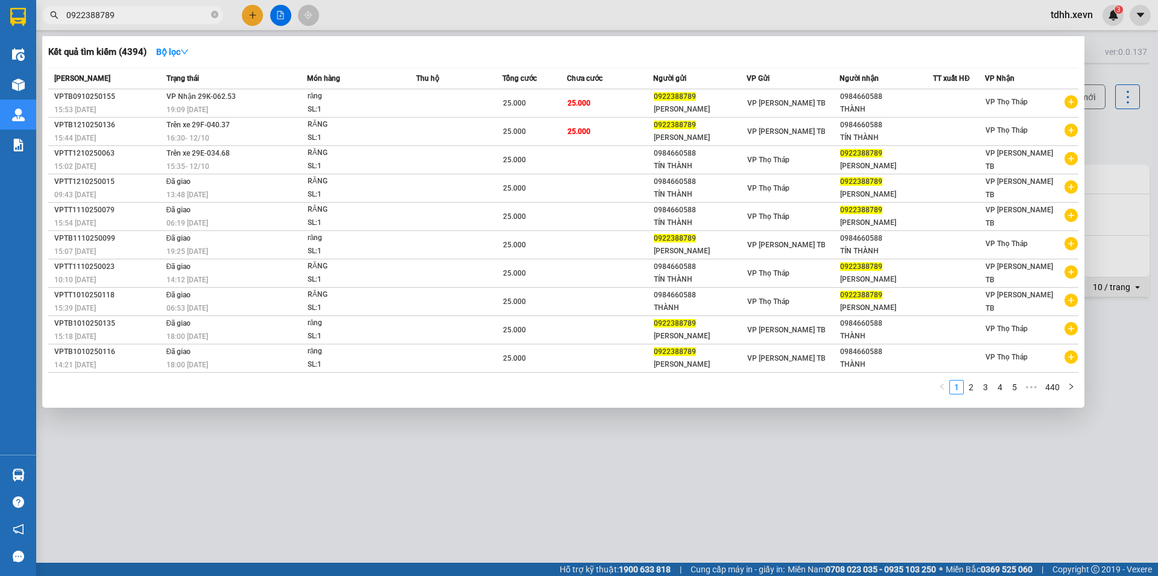
drag, startPoint x: 136, startPoint y: 19, endPoint x: 34, endPoint y: 34, distance: 103.0
click at [34, 34] on section "Kết quả tìm kiếm ( 4394 ) Bộ lọc Mã ĐH Trạng thái Món hàng Thu hộ Tổng cước Chư…" at bounding box center [579, 288] width 1158 height 576
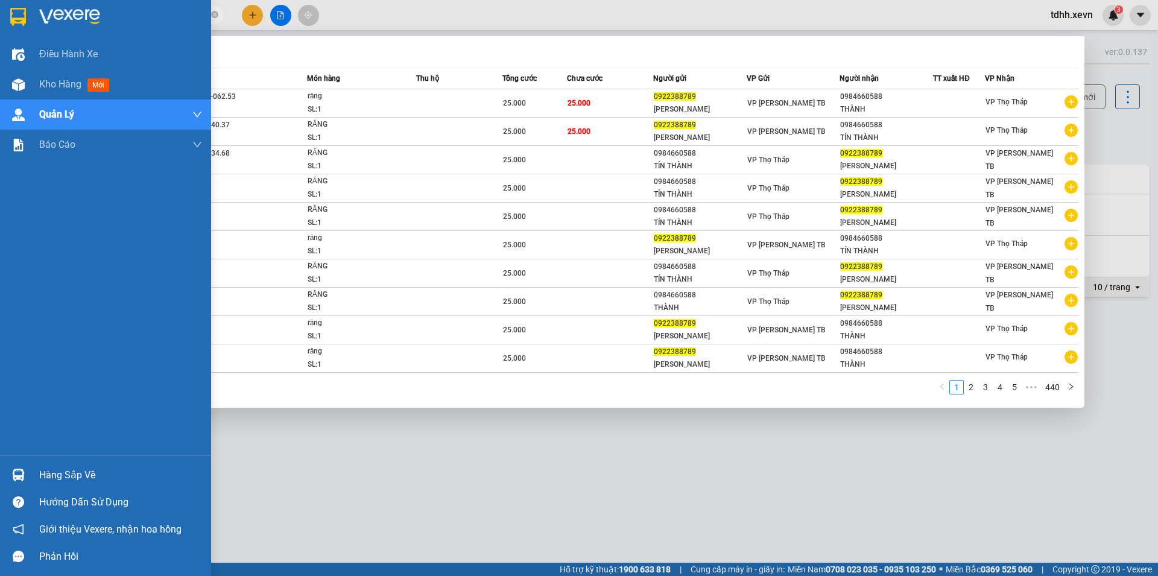
paste input "4732214"
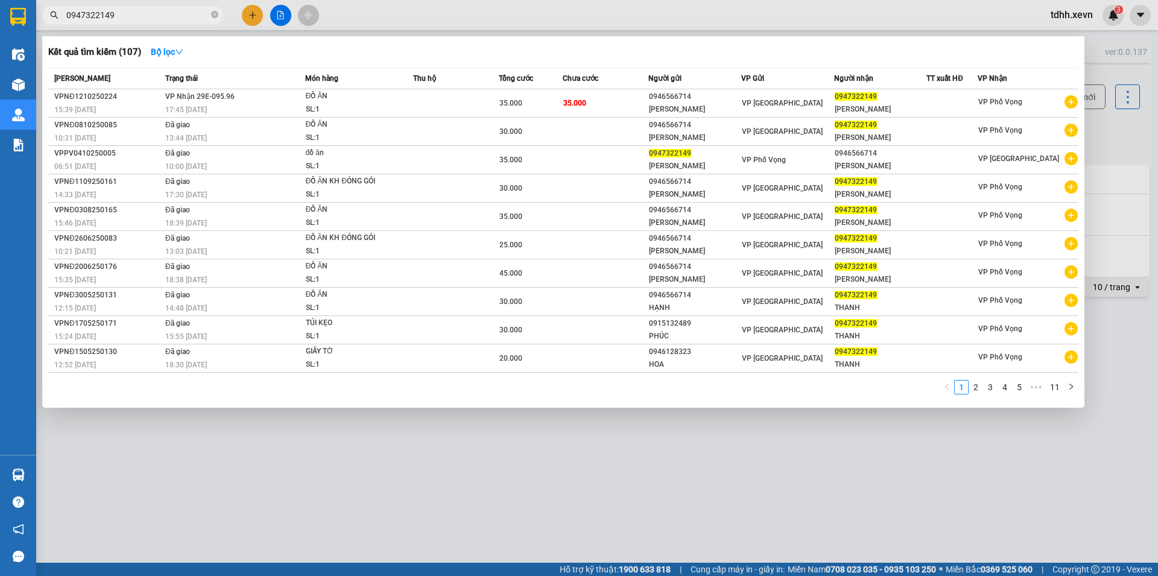
drag, startPoint x: 86, startPoint y: 19, endPoint x: 50, endPoint y: 26, distance: 36.2
click at [50, 26] on div "Kết quả tìm kiếm ( 107 ) Bộ lọc Mã ĐH Trạng thái Món hàng Thu hộ Tổng cước Chưa…" at bounding box center [117, 15] width 235 height 21
paste input "1616669"
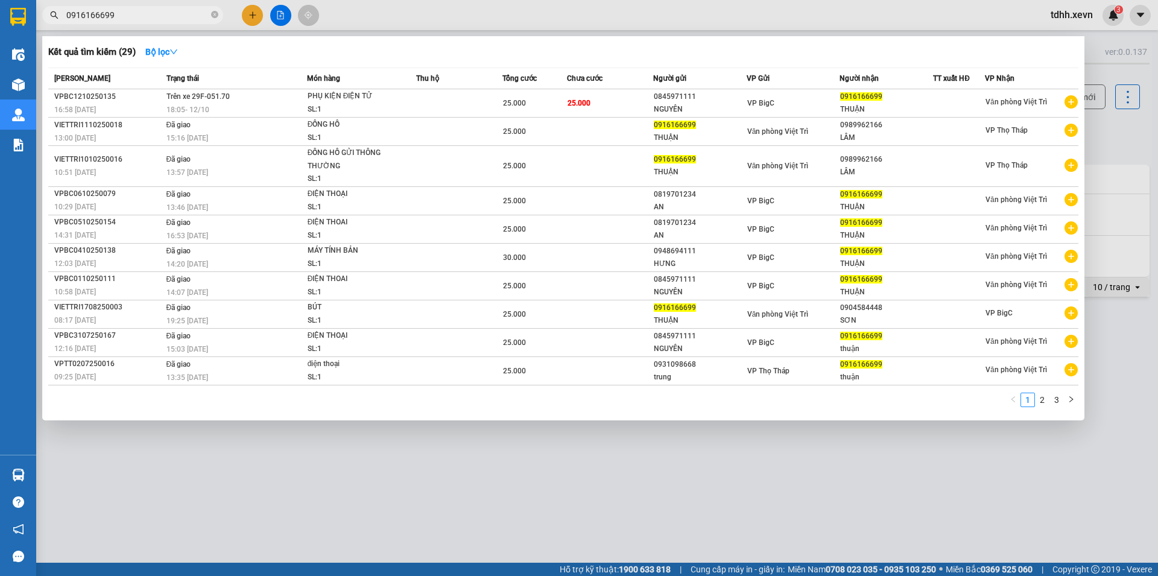
drag, startPoint x: 121, startPoint y: 19, endPoint x: 45, endPoint y: 24, distance: 76.1
click at [45, 24] on div "0916166699" at bounding box center [117, 15] width 235 height 18
paste input "2023554"
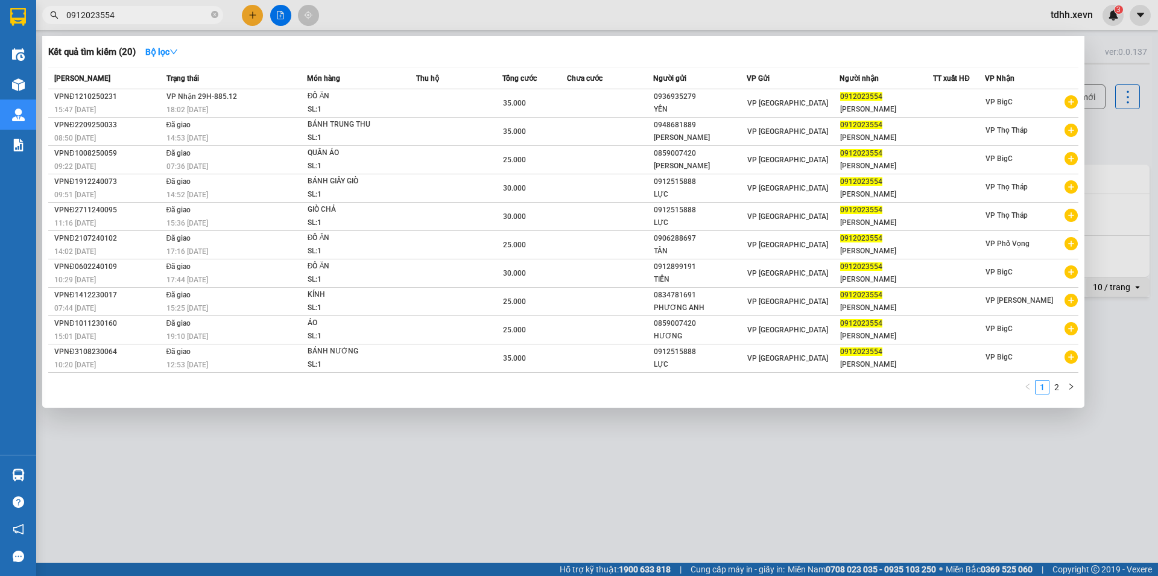
drag, startPoint x: 122, startPoint y: 12, endPoint x: 59, endPoint y: 33, distance: 66.5
click at [59, 26] on div "Kết quả tìm kiếm ( 20 ) Bộ lọc Mã ĐH Trạng thái Món hàng Thu hộ Tổng cước Chưa …" at bounding box center [117, 15] width 235 height 21
paste input "6965009"
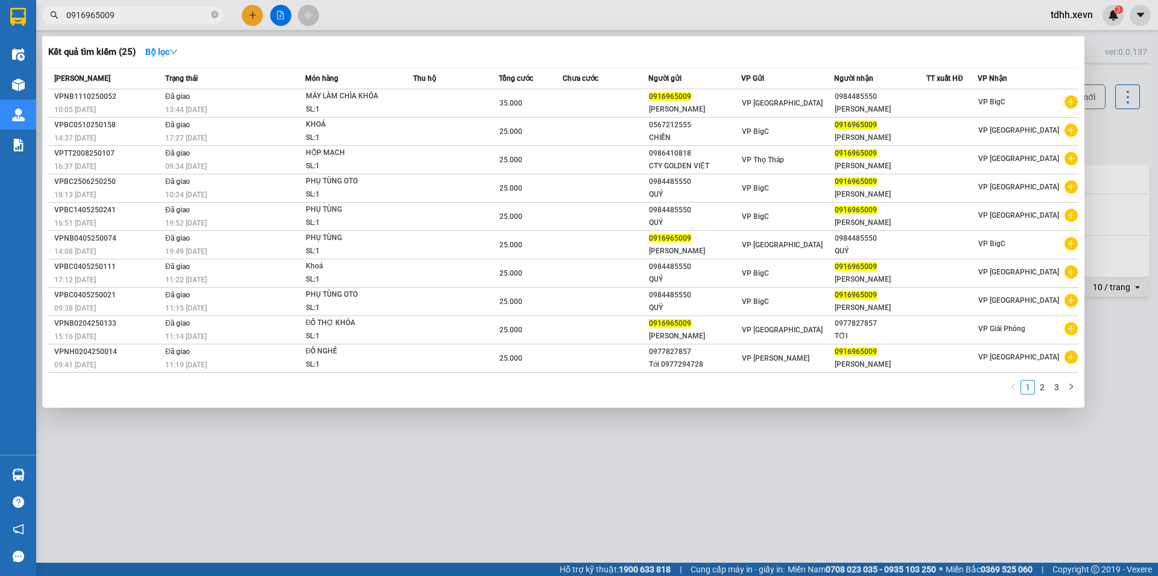
drag, startPoint x: 114, startPoint y: 10, endPoint x: 58, endPoint y: 15, distance: 56.3
click at [58, 15] on div "0916965009" at bounding box center [117, 15] width 235 height 18
paste input "61609018"
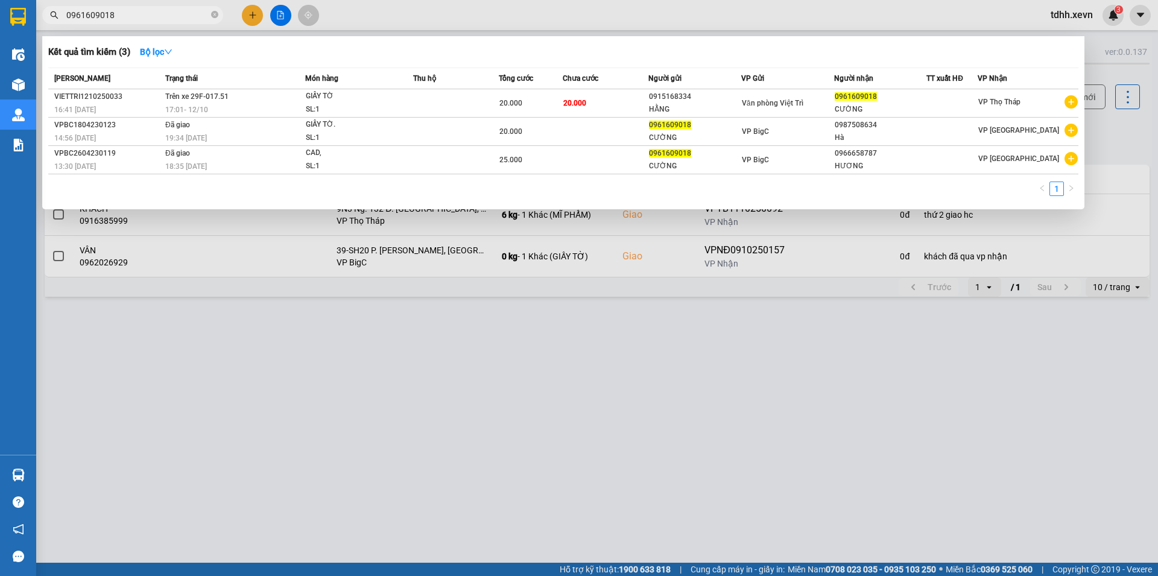
drag, startPoint x: 114, startPoint y: 8, endPoint x: 40, endPoint y: 28, distance: 76.2
click at [40, 26] on div "Kết quả tìm kiếm ( 3 ) Bộ lọc Mã ĐH Trạng thái Món hàng Thu hộ Tổng cước Chưa c…" at bounding box center [117, 15] width 235 height 21
paste input "16687991"
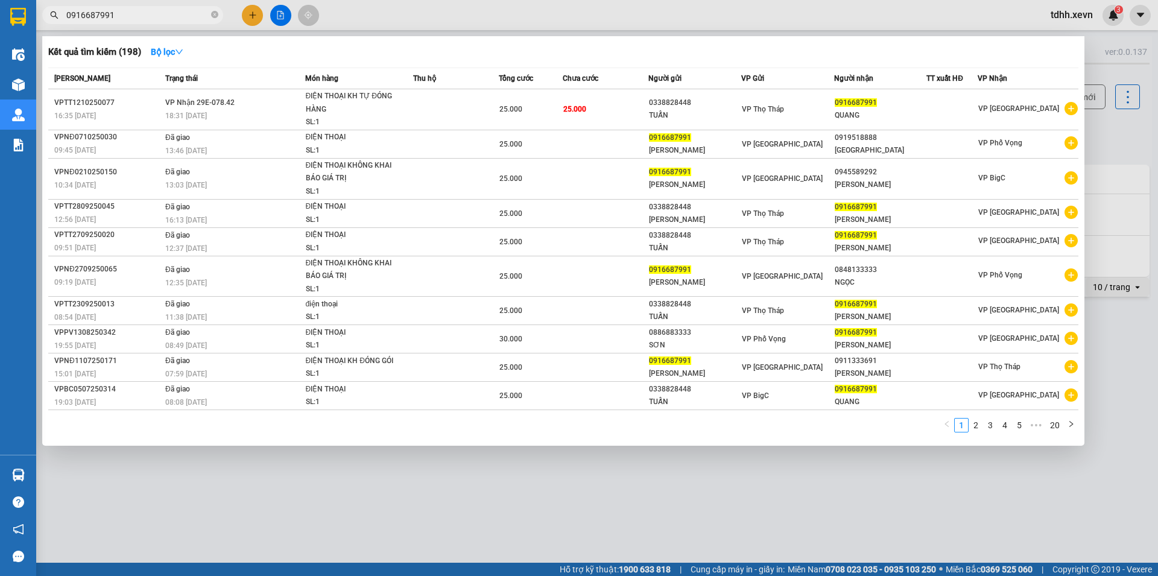
drag, startPoint x: 113, startPoint y: 15, endPoint x: 45, endPoint y: 26, distance: 68.4
click at [45, 26] on div "Kết quả tìm kiếm ( 198 ) Bộ lọc Mã ĐH Trạng thái Món hàng Thu hộ Tổng cước Chưa…" at bounding box center [117, 15] width 235 height 21
paste input "86594689"
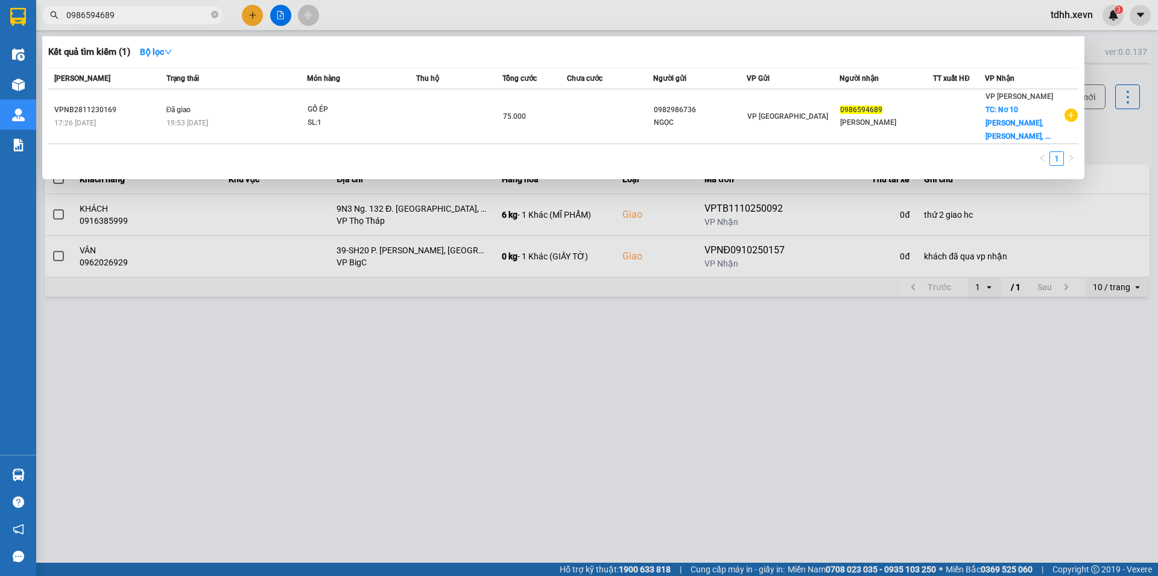
drag, startPoint x: 130, startPoint y: 14, endPoint x: 55, endPoint y: 26, distance: 75.6
click at [55, 26] on div "Kết quả tìm kiếm ( 1 ) Bộ lọc Mã ĐH Trạng thái Món hàng Thu hộ Tổng cước Chưa c…" at bounding box center [117, 15] width 235 height 21
paste input "74135827"
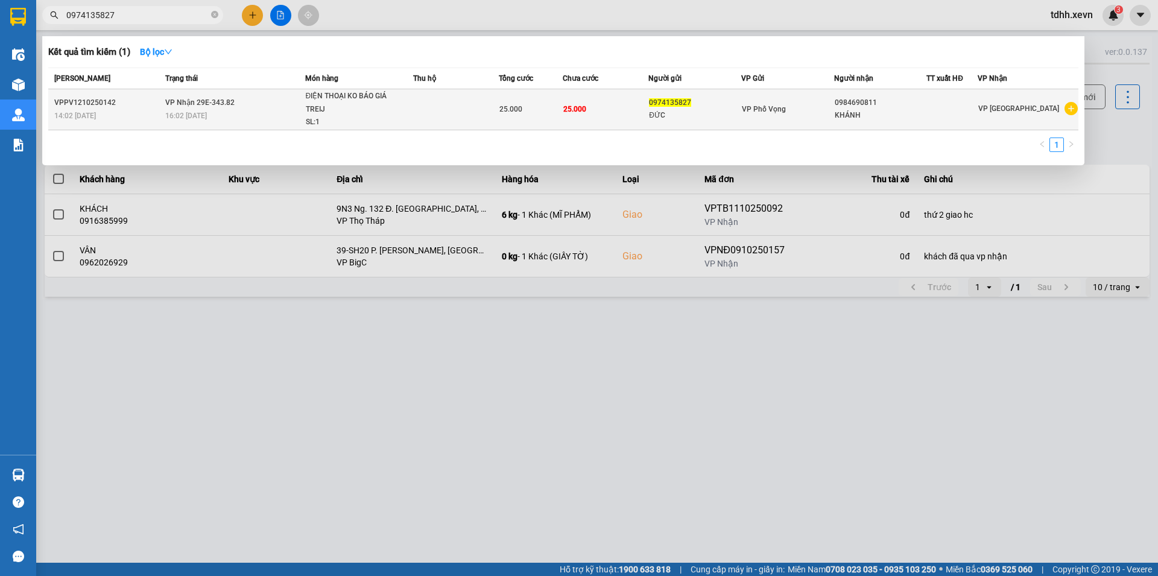
type input "0974135827"
click at [840, 121] on div "KHÁNH" at bounding box center [880, 115] width 92 height 13
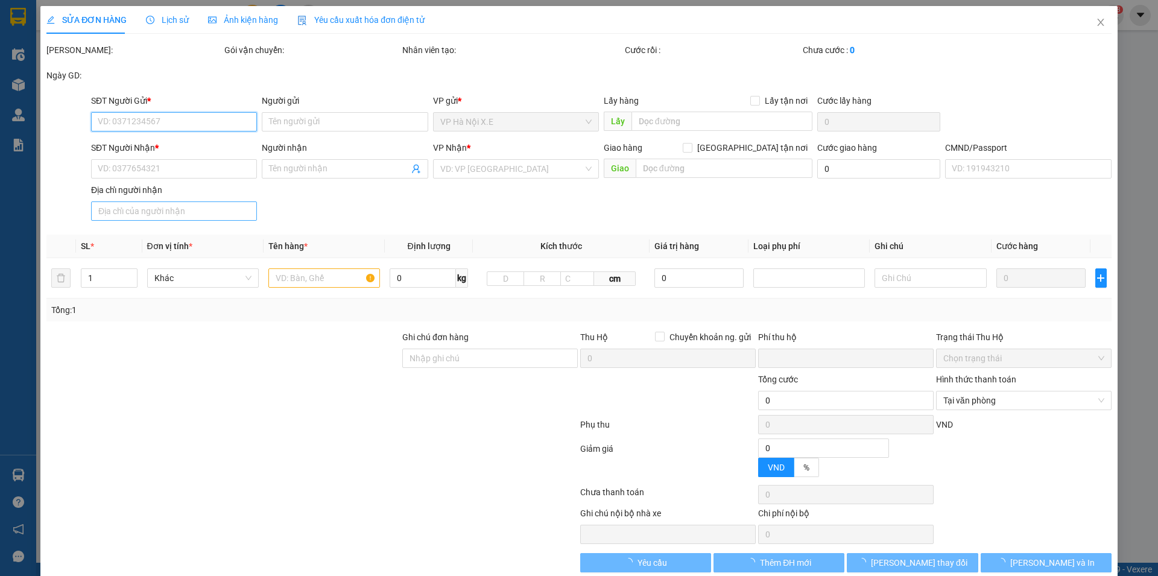
type input "0974135827"
type input "ĐỨC"
type input "0984690811"
type input "KHÁNH"
type input "0"
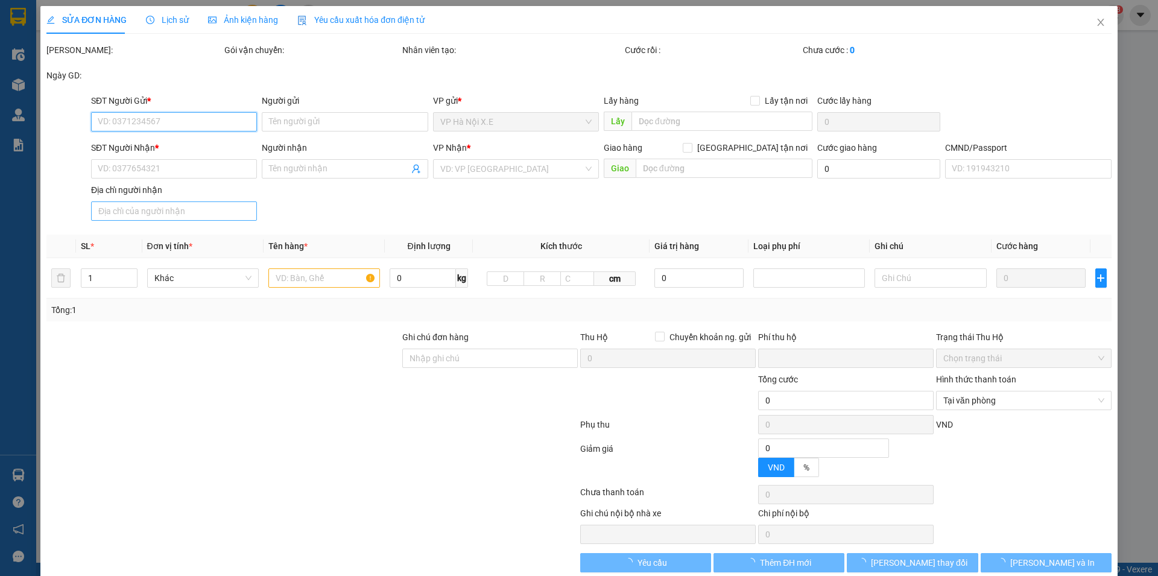
type input "25.000"
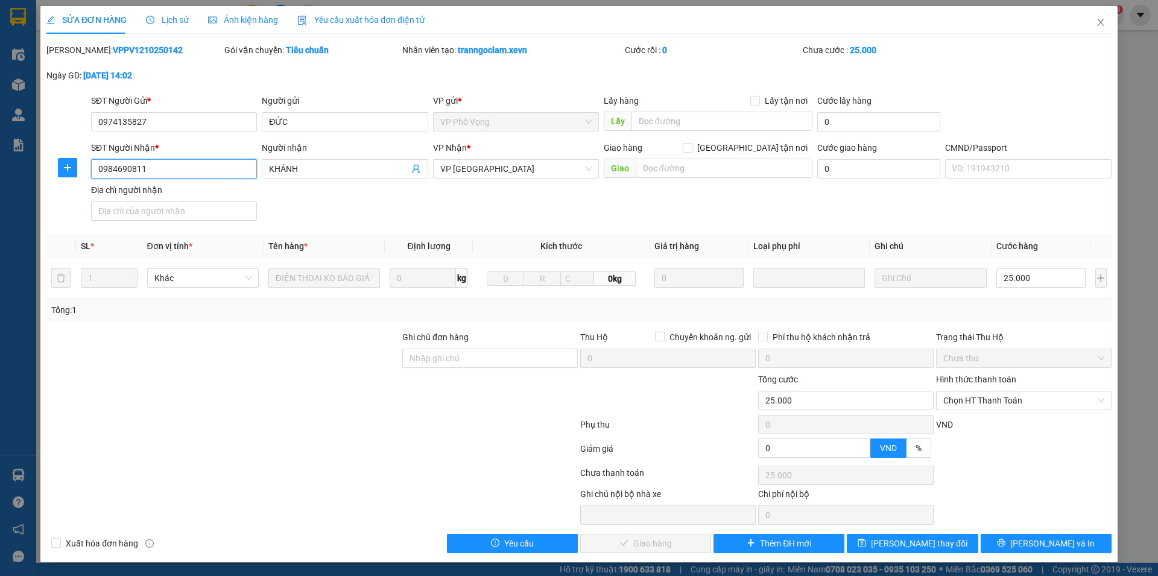
click at [133, 169] on input "0984690811" at bounding box center [174, 168] width 166 height 19
type input "0984690611"
click at [1087, 29] on span "Close" at bounding box center [1100, 23] width 34 height 34
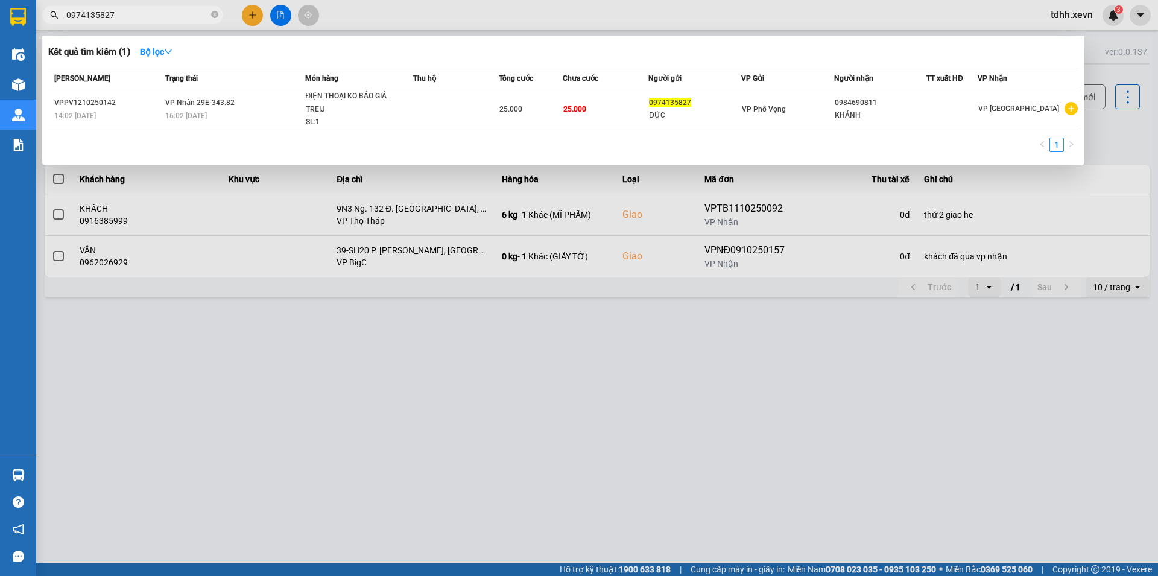
drag, startPoint x: 124, startPoint y: 20, endPoint x: 54, endPoint y: 30, distance: 70.6
click at [54, 26] on div "Kết quả tìm kiếm ( 1 ) Bộ lọc Mã ĐH Trạng thái Món hàng Thu hộ Tổng cước Chưa c…" at bounding box center [117, 15] width 235 height 21
paste input "12482134"
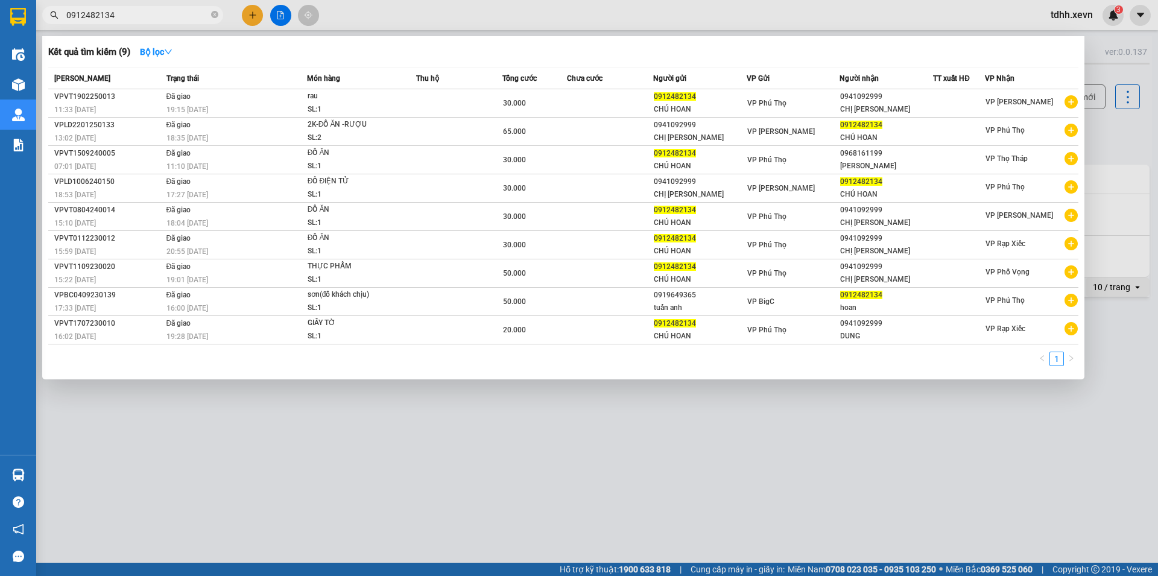
drag, startPoint x: 64, startPoint y: 30, endPoint x: 32, endPoint y: 33, distance: 32.1
click at [32, 33] on section "Kết quả tìm kiếm ( 9 ) Bộ lọc Mã ĐH Trạng thái Món hàng Thu hộ Tổng cước Chưa c…" at bounding box center [579, 288] width 1158 height 576
paste input "69081299"
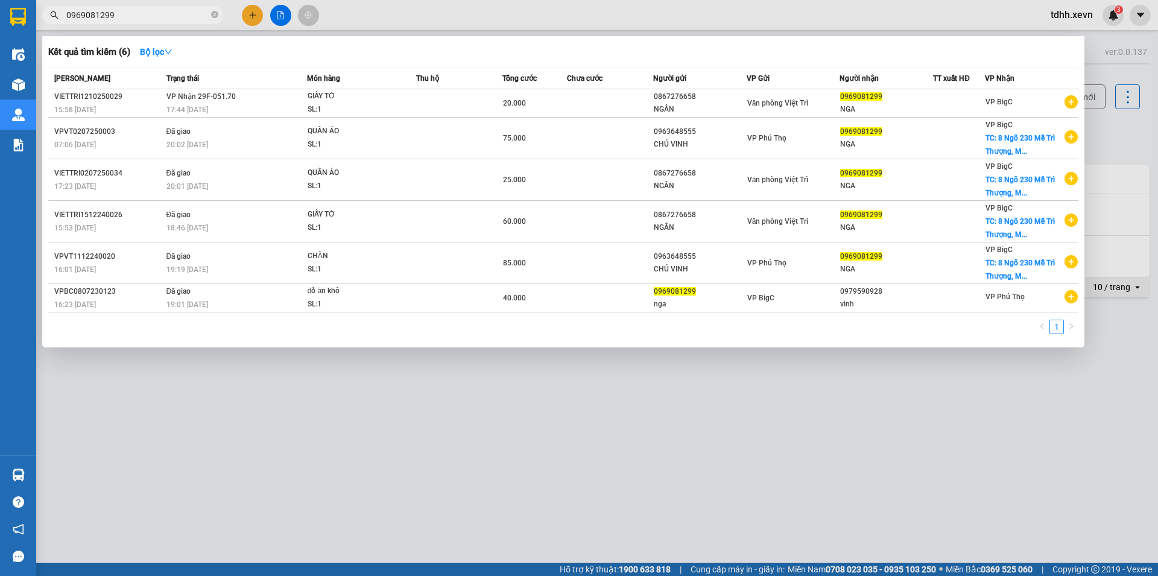
drag, startPoint x: 117, startPoint y: 12, endPoint x: 59, endPoint y: 30, distance: 60.6
click at [59, 26] on div "Kết quả tìm kiếm ( 6 ) Bộ lọc Mã ĐH Trạng thái Món hàng Thu hộ Tổng cước Chưa c…" at bounding box center [117, 15] width 235 height 21
paste input "85014286"
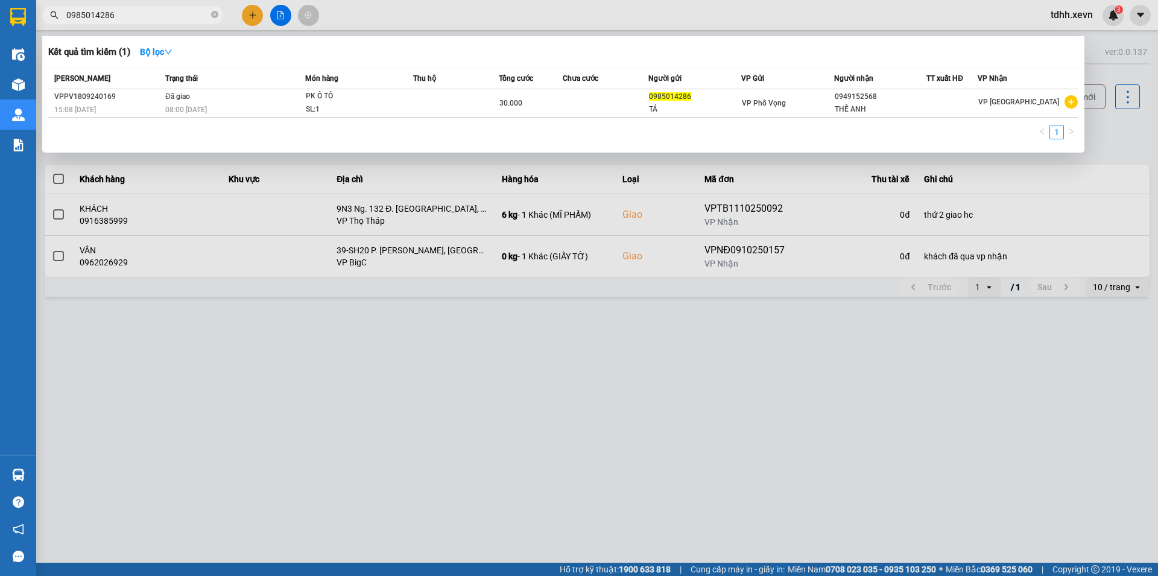
drag, startPoint x: 116, startPoint y: 13, endPoint x: 48, endPoint y: 37, distance: 72.1
click at [48, 26] on div "Kết quả tìm kiếm ( 1 ) Bộ lọc Mã ĐH Trạng thái Món hàng Thu hộ Tổng cước Chưa c…" at bounding box center [117, 15] width 235 height 21
paste input "866222300"
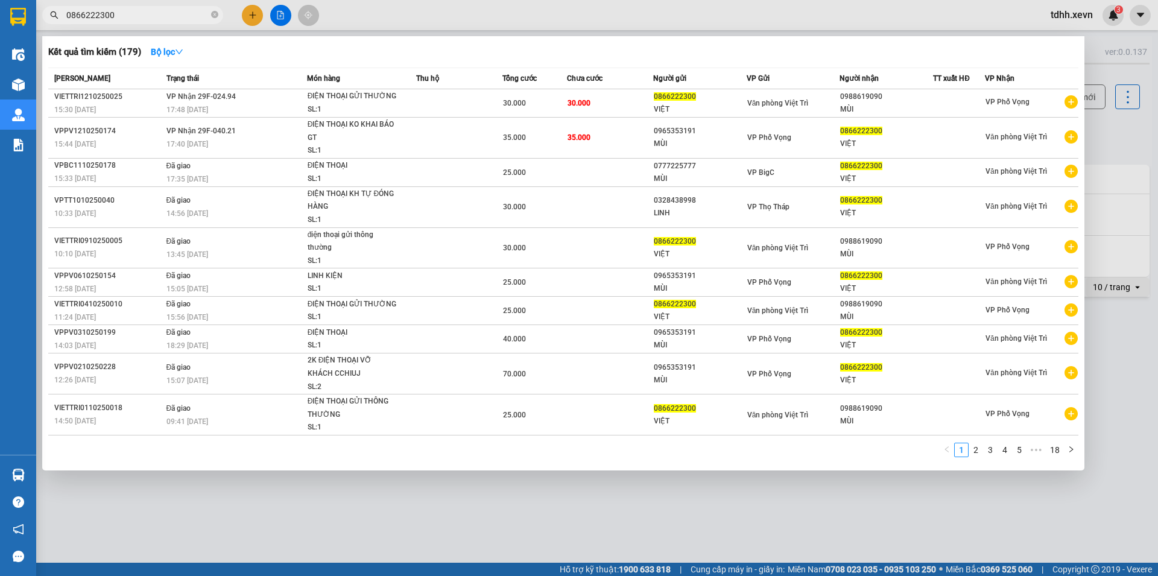
drag, startPoint x: 130, startPoint y: 17, endPoint x: 39, endPoint y: 31, distance: 92.1
click at [39, 26] on div "Kết quả tìm kiếm ( 179 ) Bộ lọc Mã ĐH Trạng thái Món hàng Thu hộ Tổng cước Chưa…" at bounding box center [117, 15] width 235 height 21
paste input "941458123"
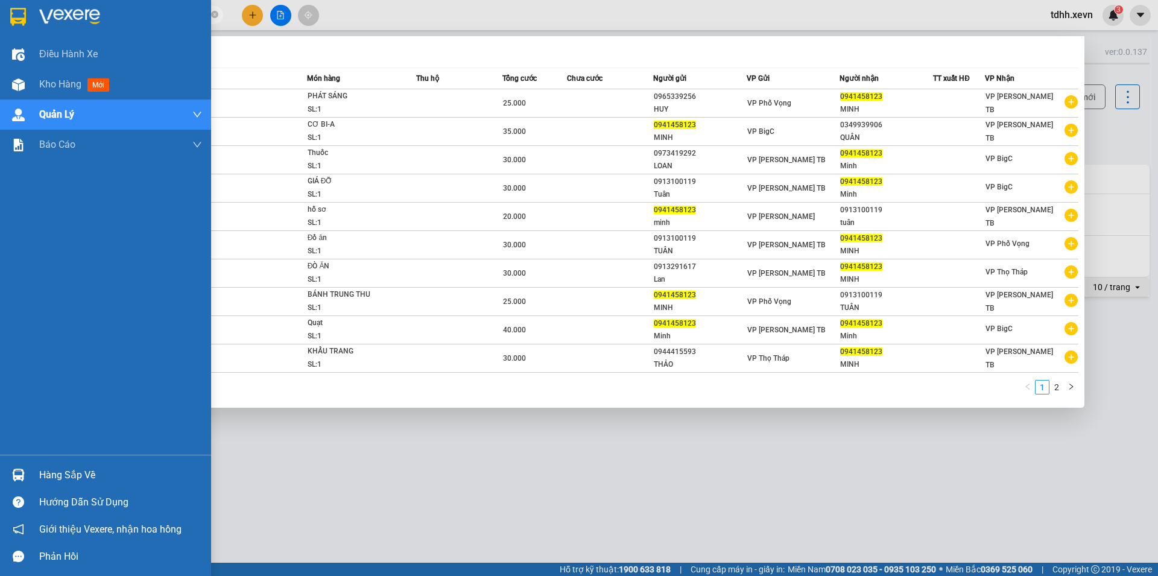
drag, startPoint x: 117, startPoint y: 17, endPoint x: 31, endPoint y: 37, distance: 88.5
click at [31, 37] on section "Kết quả tìm kiếm ( 12 ) Bộ lọc Mã ĐH Trạng thái Món hàng Thu hộ Tổng cước Chưa …" at bounding box center [579, 288] width 1158 height 576
paste input "16166699"
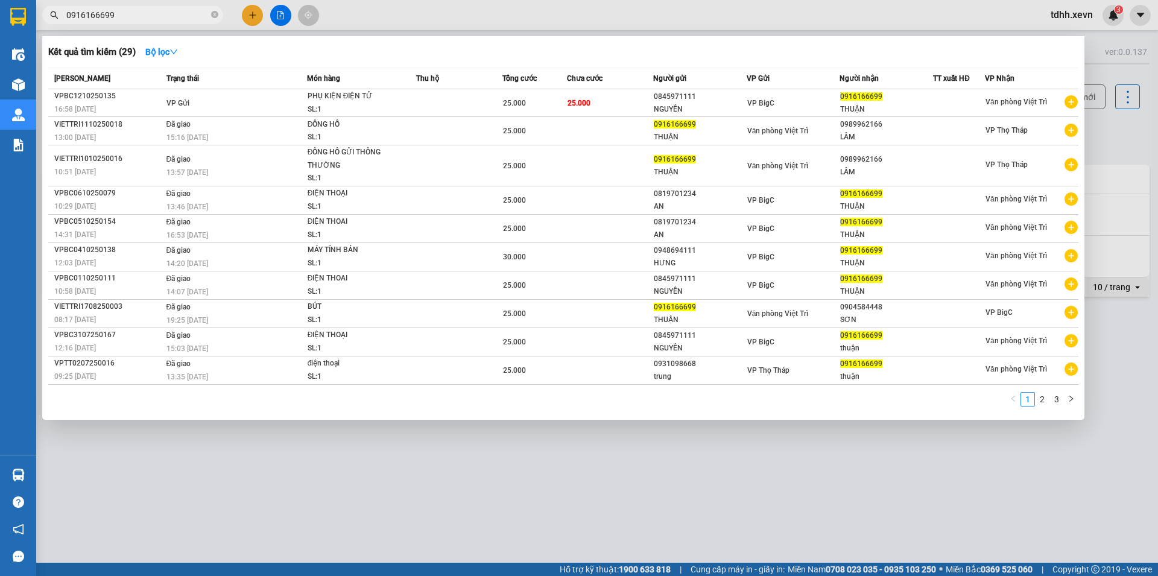
type input "0916166699"
